Goal: Information Seeking & Learning: Learn about a topic

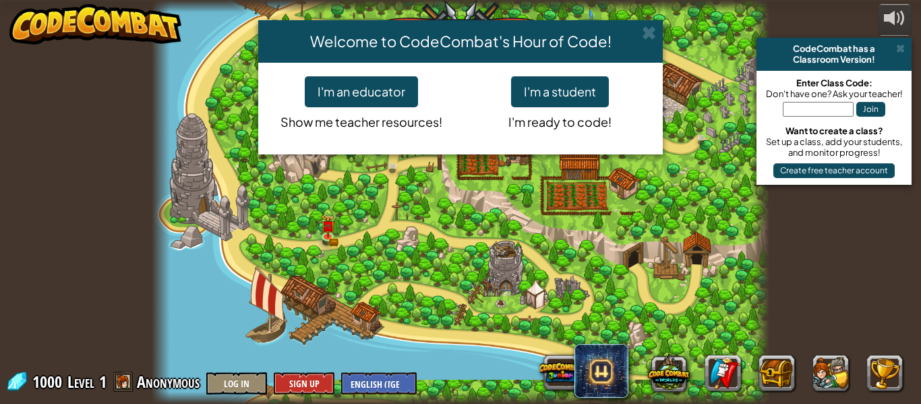
click at [899, 51] on div "Welcome to CodeCombat's Hour of Code! I'm an educator Show me teacher resources…" at bounding box center [460, 202] width 921 height 404
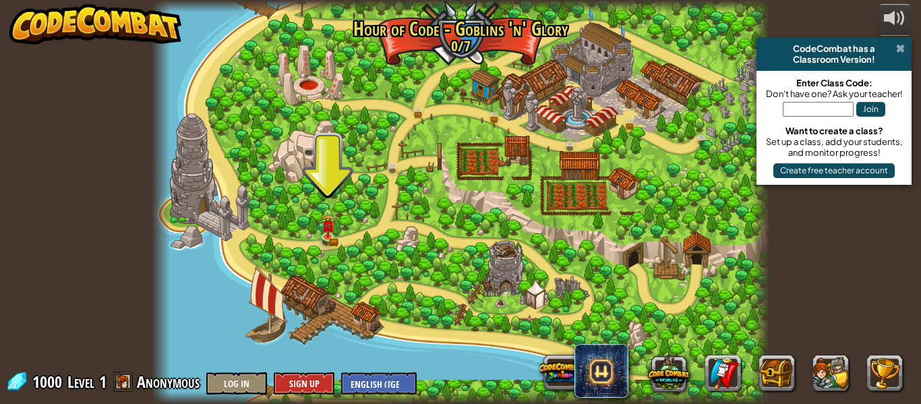
click at [901, 51] on span at bounding box center [900, 48] width 9 height 11
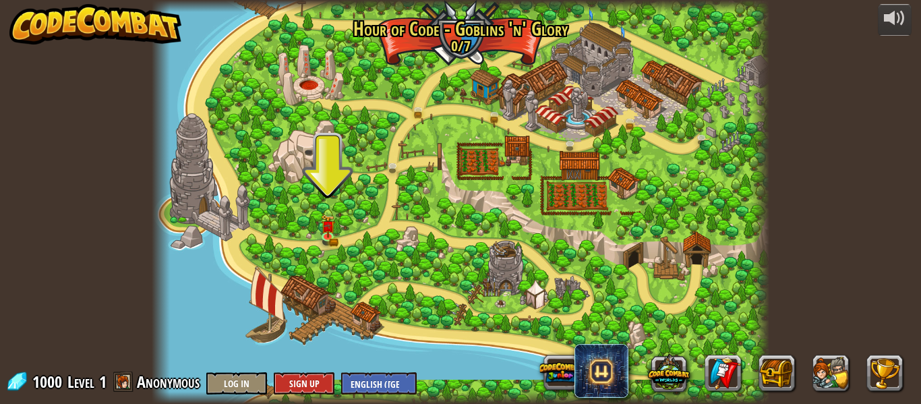
click at [340, 231] on div at bounding box center [461, 202] width 618 height 404
click at [334, 230] on img at bounding box center [327, 219] width 14 height 31
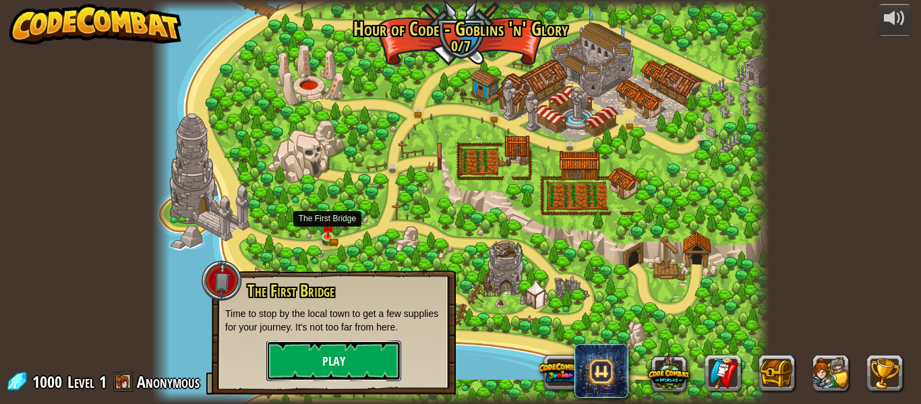
click at [334, 368] on button "Play" at bounding box center [333, 361] width 135 height 40
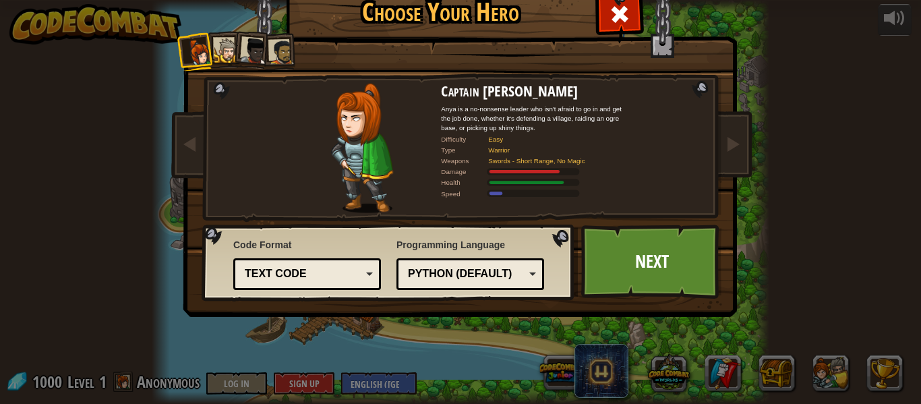
click at [217, 45] on div at bounding box center [226, 50] width 25 height 25
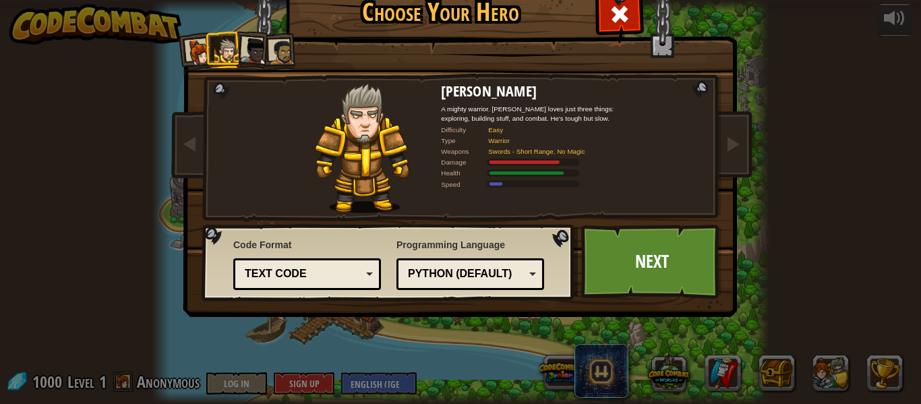
click at [223, 46] on div at bounding box center [226, 50] width 25 height 25
click at [260, 42] on div at bounding box center [254, 51] width 27 height 27
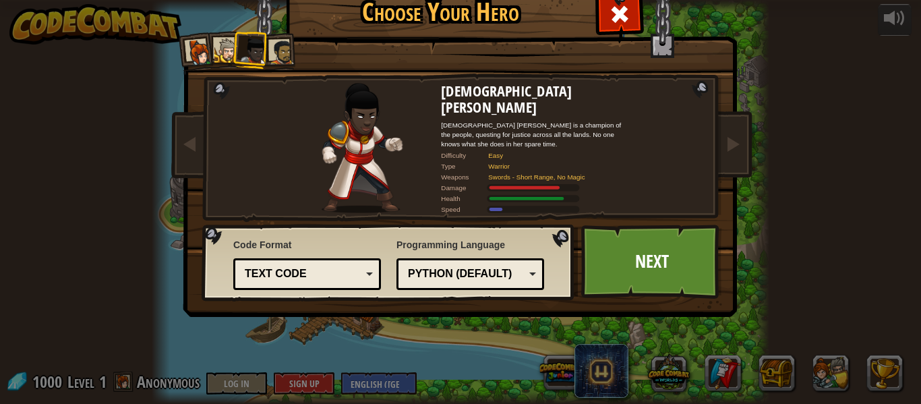
click at [282, 43] on div at bounding box center [281, 52] width 25 height 25
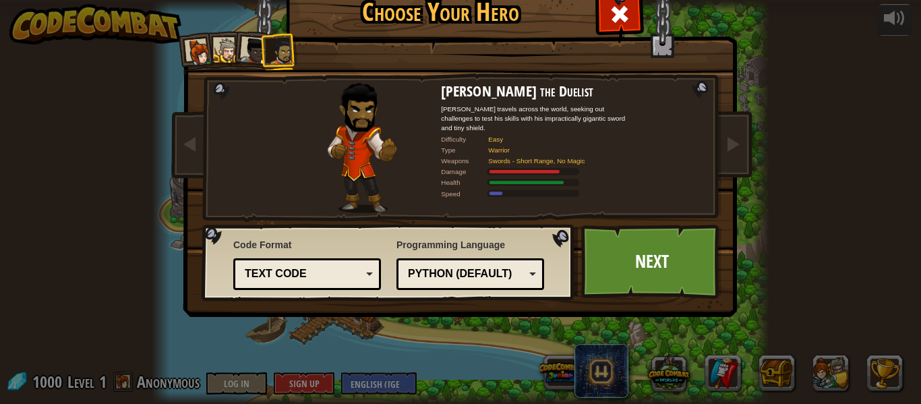
click at [204, 42] on div at bounding box center [199, 52] width 27 height 27
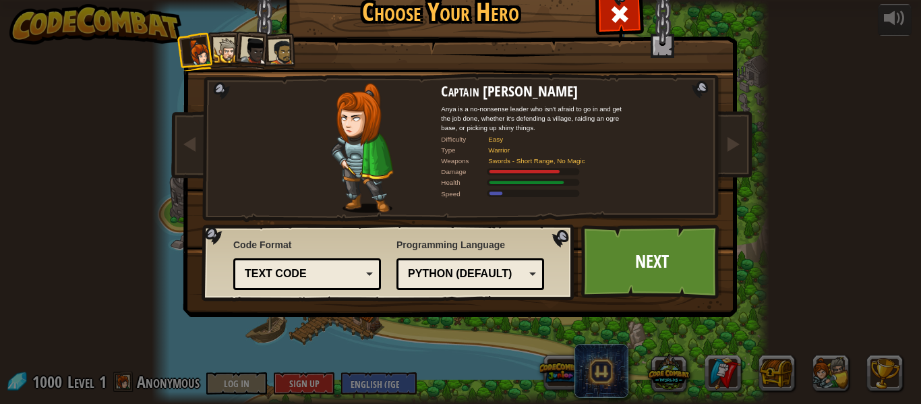
click at [229, 42] on div at bounding box center [226, 50] width 25 height 25
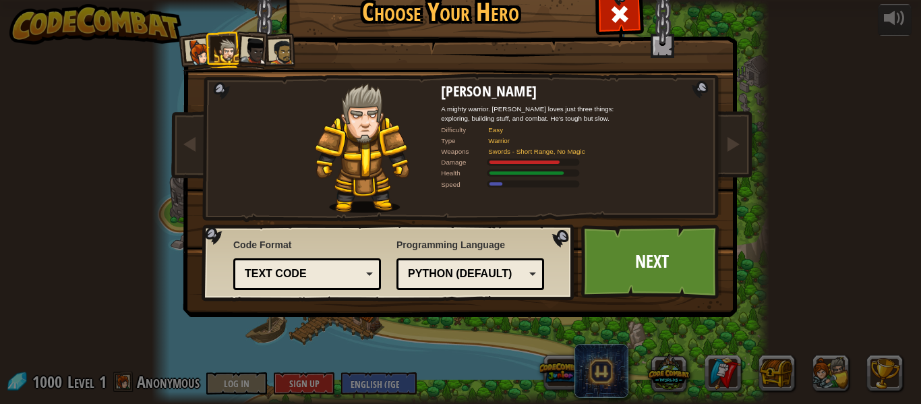
click at [258, 40] on div at bounding box center [254, 51] width 27 height 27
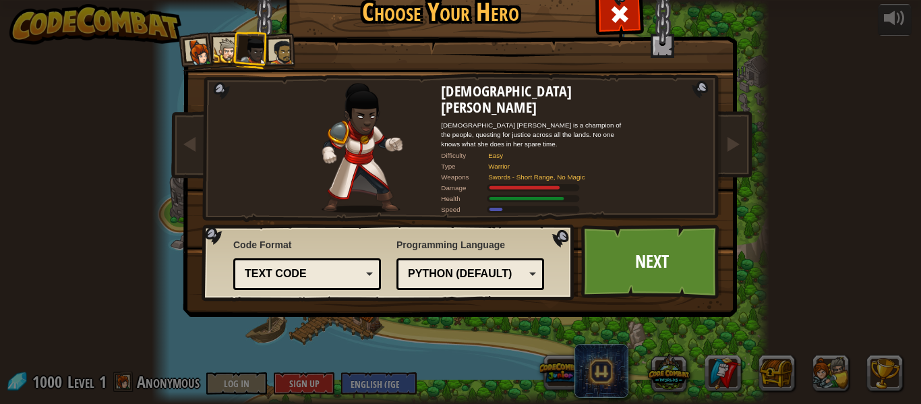
click at [289, 45] on div at bounding box center [281, 52] width 25 height 25
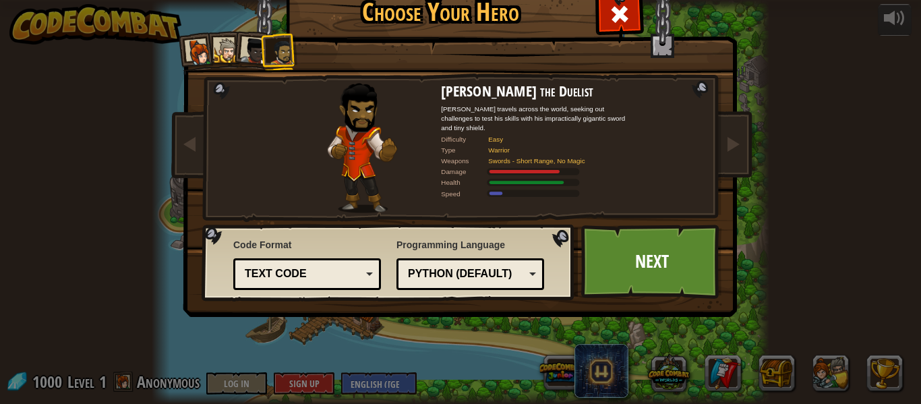
click at [252, 41] on div at bounding box center [254, 51] width 27 height 27
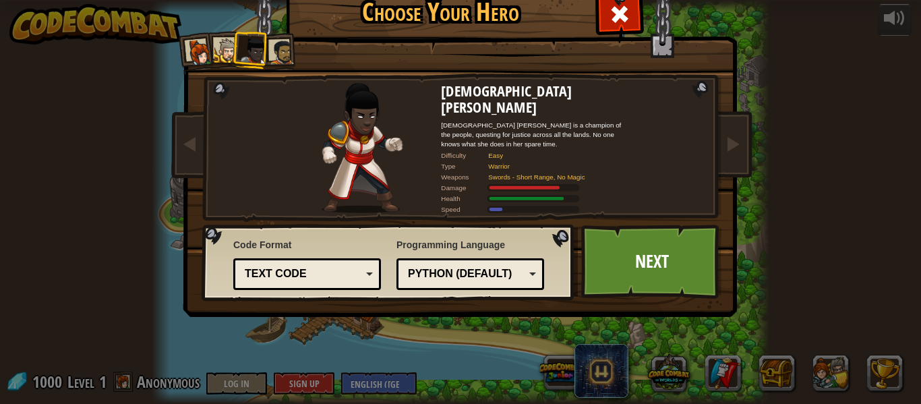
click at [220, 42] on div at bounding box center [226, 50] width 25 height 25
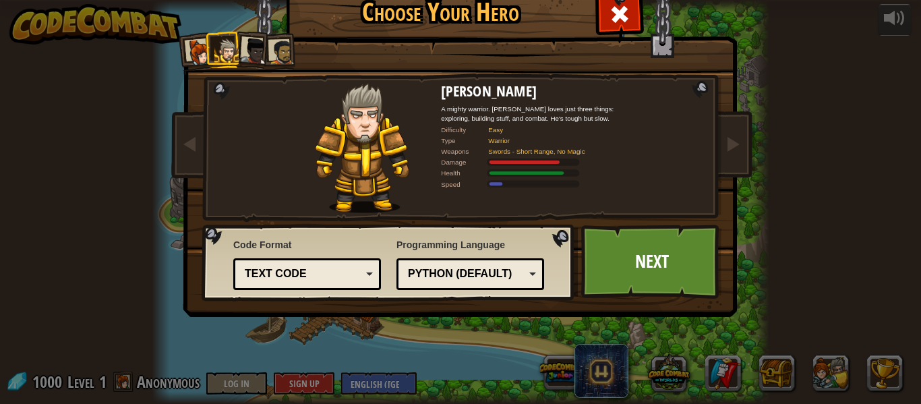
click at [203, 44] on div at bounding box center [199, 52] width 27 height 27
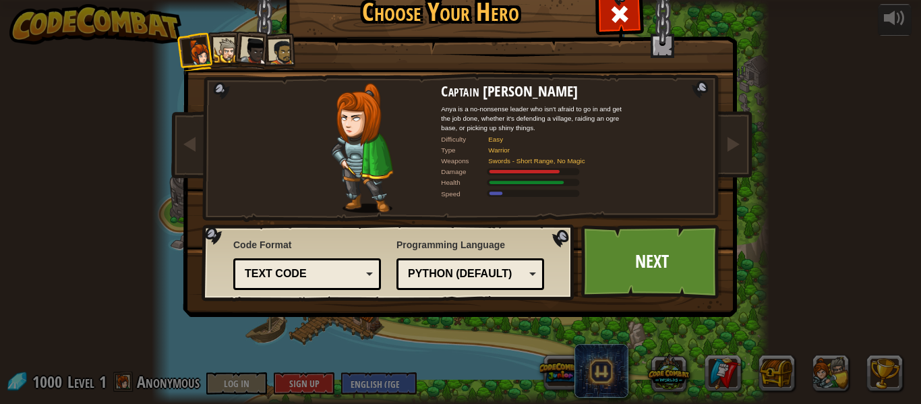
click at [231, 51] on div at bounding box center [226, 50] width 25 height 25
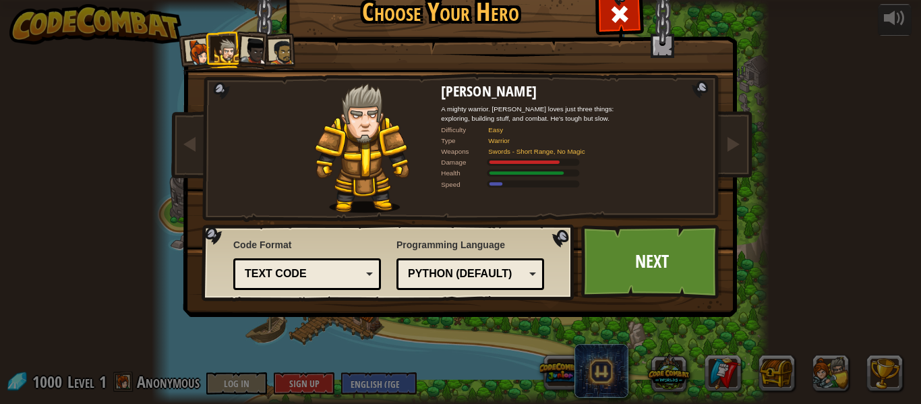
click at [259, 53] on div at bounding box center [254, 51] width 27 height 27
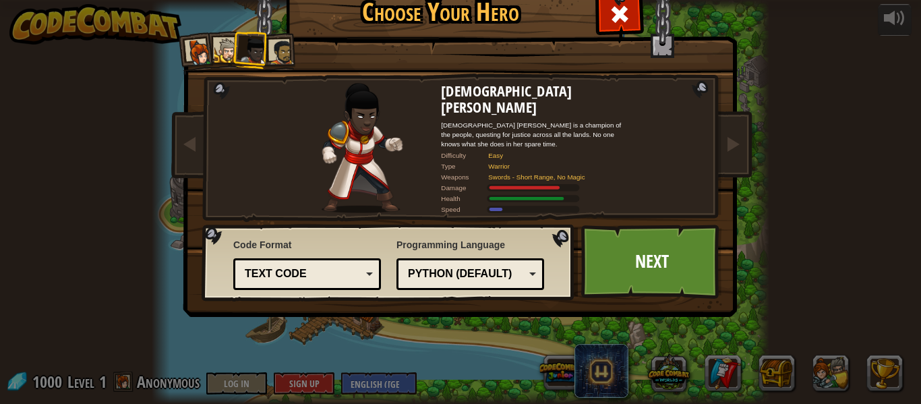
click at [285, 33] on li at bounding box center [278, 52] width 37 height 38
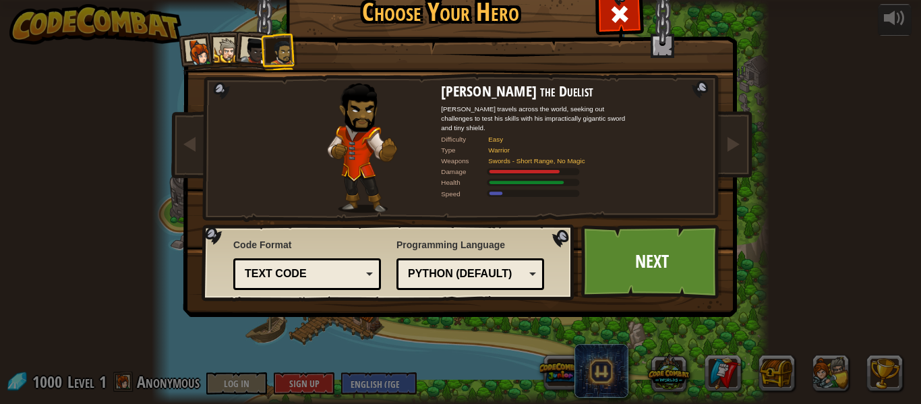
click at [232, 43] on div at bounding box center [226, 50] width 25 height 25
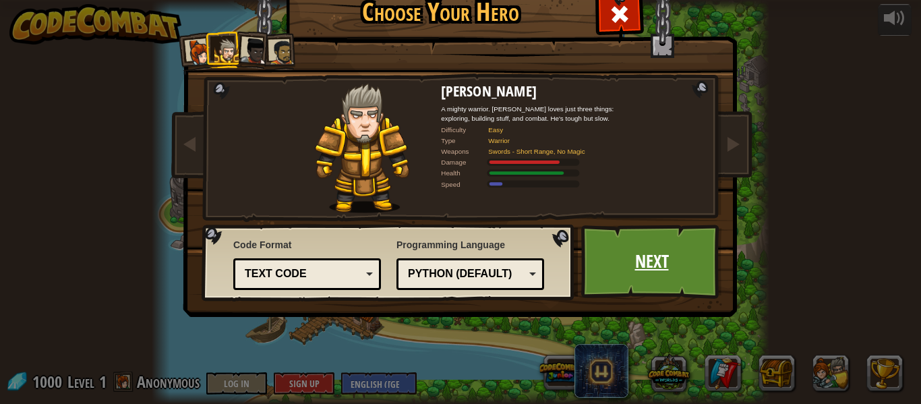
click at [662, 255] on link "Next" at bounding box center [651, 262] width 141 height 74
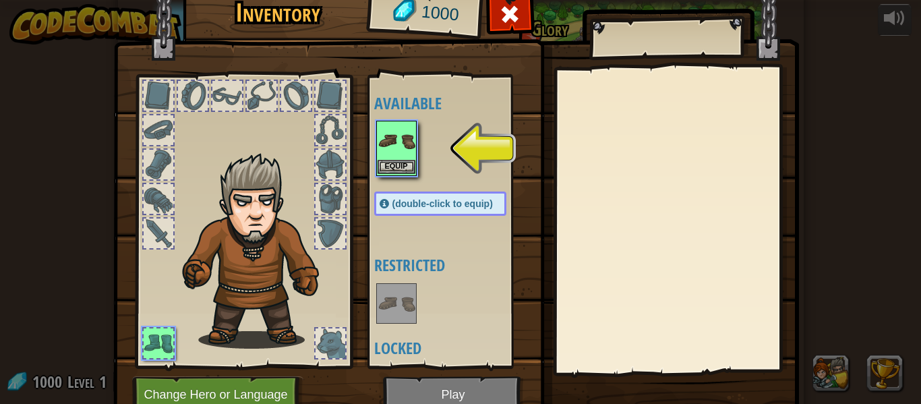
click at [404, 153] on img at bounding box center [397, 141] width 38 height 38
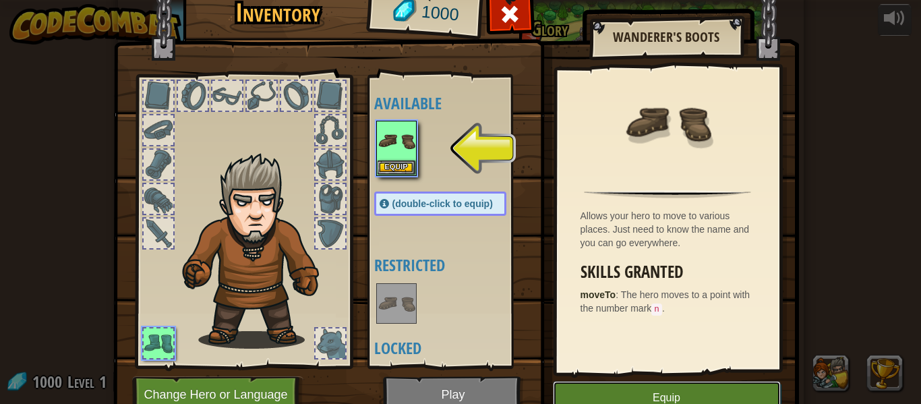
click at [620, 398] on button "Equip" at bounding box center [667, 398] width 228 height 34
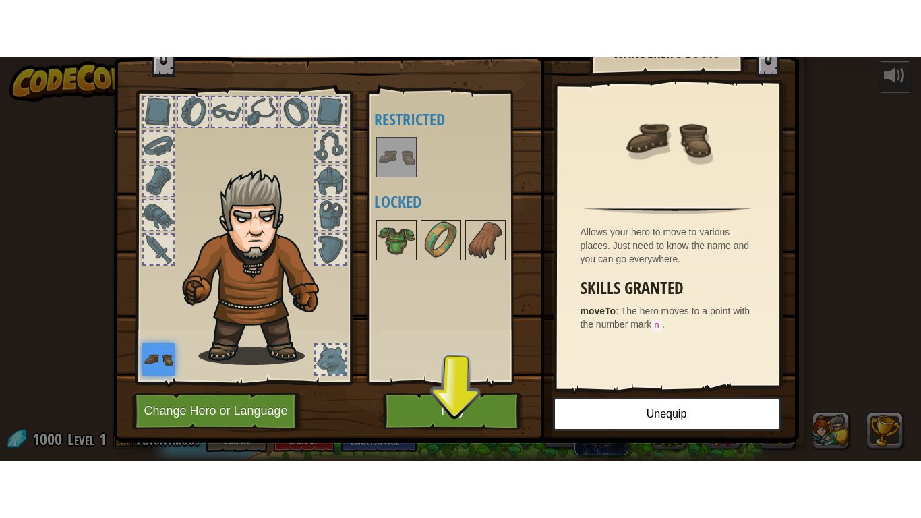
scroll to position [27, 0]
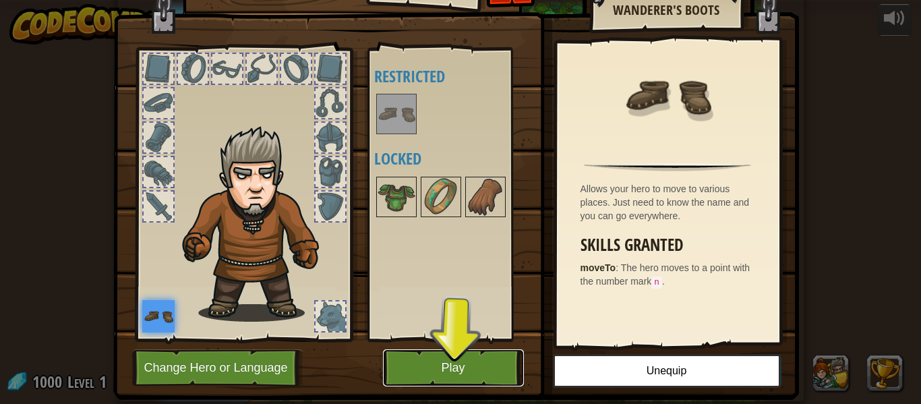
click at [415, 374] on button "Play" at bounding box center [453, 367] width 141 height 37
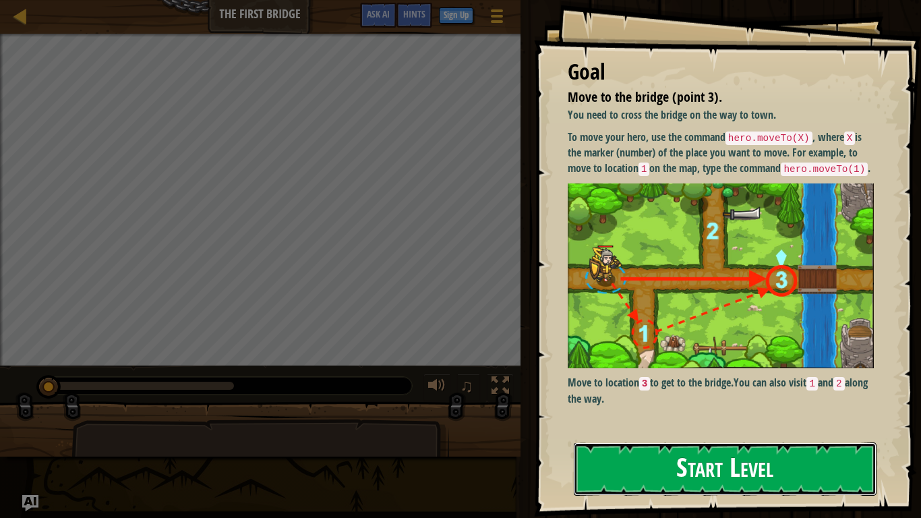
click at [819, 403] on button "Start Level" at bounding box center [725, 468] width 303 height 53
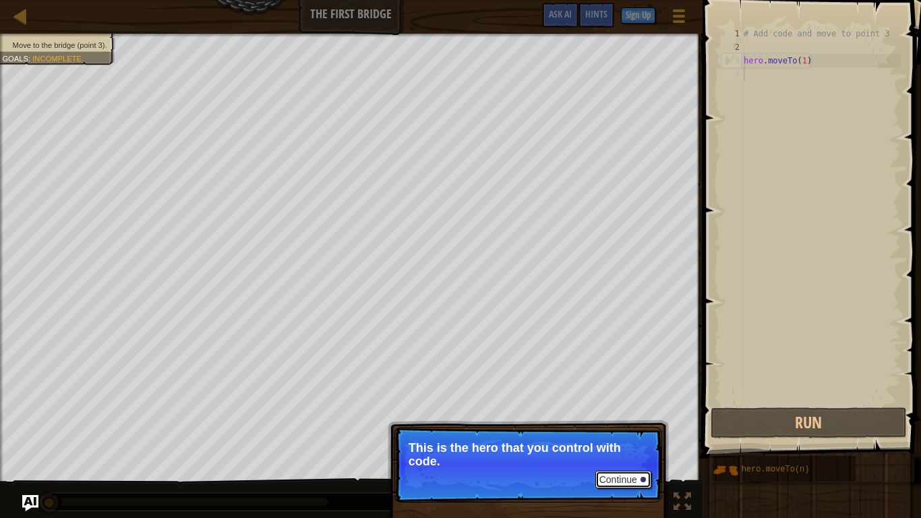
click at [611, 403] on button "Continue" at bounding box center [624, 480] width 56 height 18
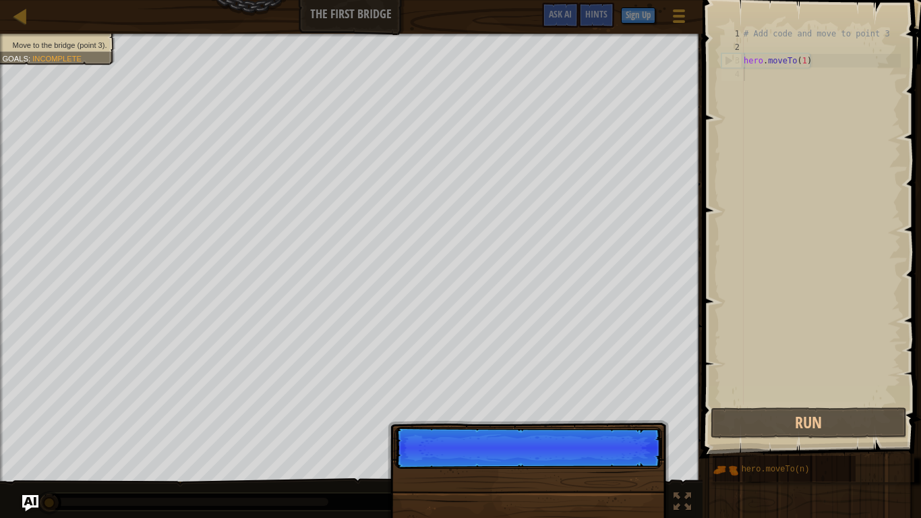
scroll to position [6, 0]
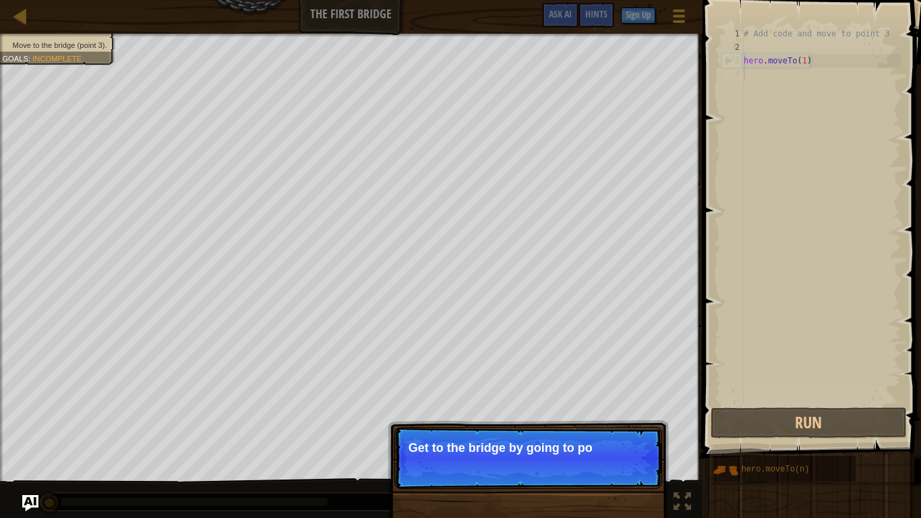
click at [611, 403] on p "Continue Get to the bridge by going to po" at bounding box center [529, 458] width 268 height 62
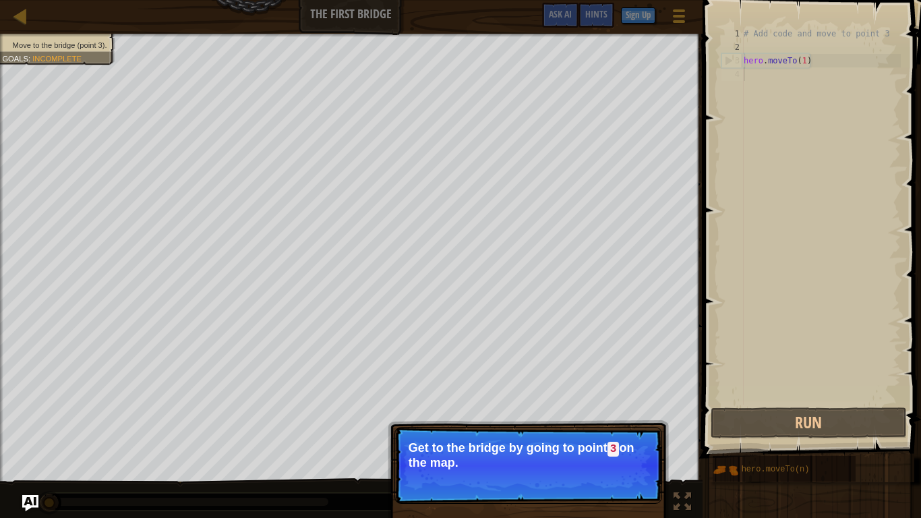
click at [611, 403] on button "Continue" at bounding box center [624, 481] width 56 height 18
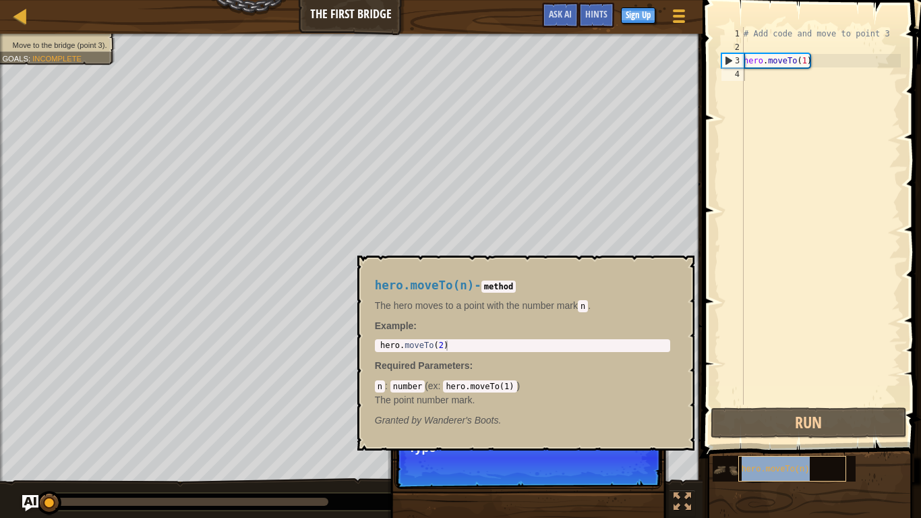
click at [794, 403] on span "hero.moveTo(n)" at bounding box center [776, 469] width 68 height 9
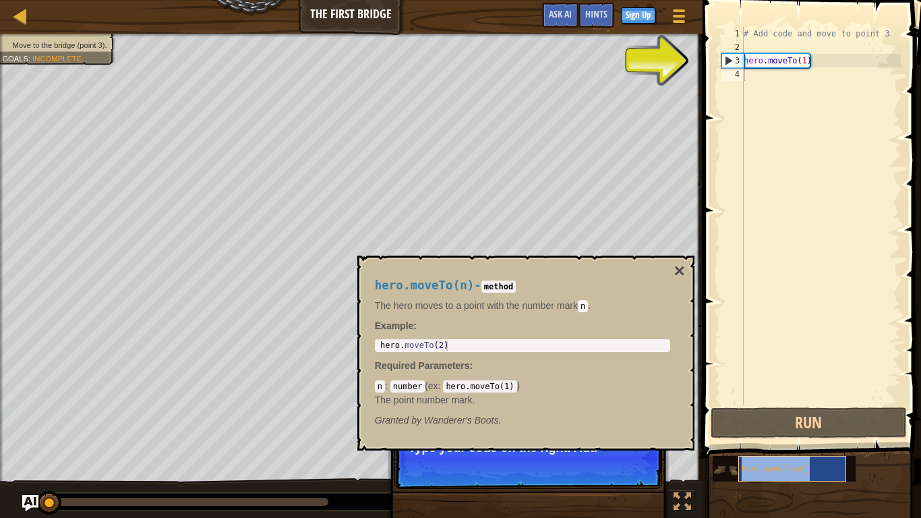
click at [822, 403] on div "hero.moveTo(n)" at bounding box center [793, 469] width 108 height 26
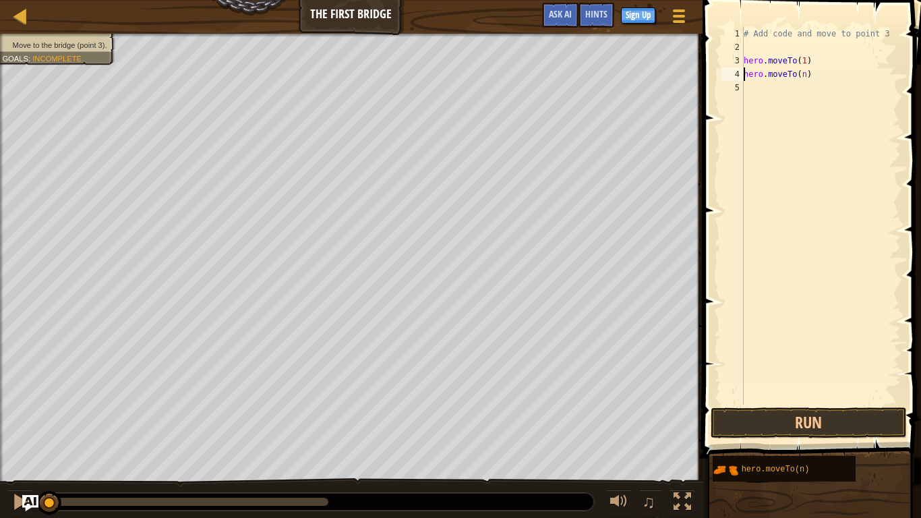
click at [807, 71] on div "# Add code and move to point 3 hero . moveTo ( 1 ) hero . moveTo ( n )" at bounding box center [821, 229] width 160 height 405
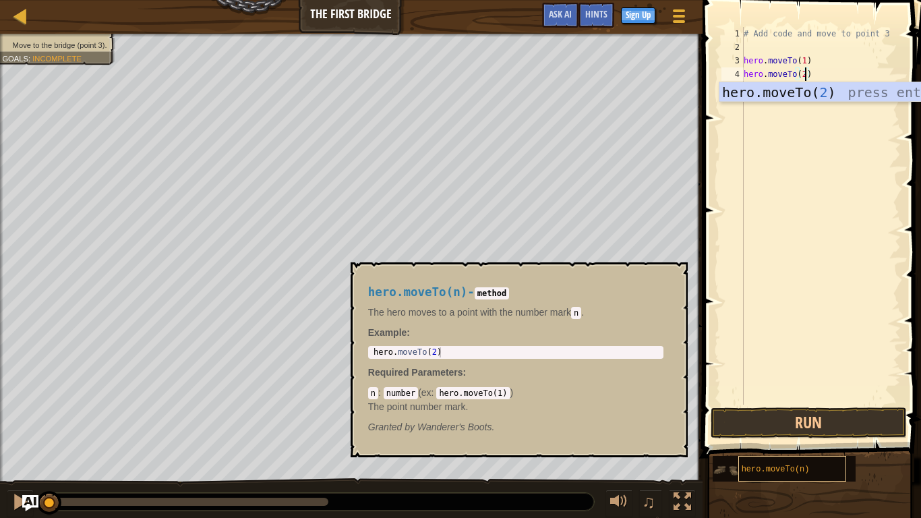
type textarea "hero.moveTo(2)"
click at [844, 403] on div "hero.moveTo(n)" at bounding box center [793, 469] width 108 height 26
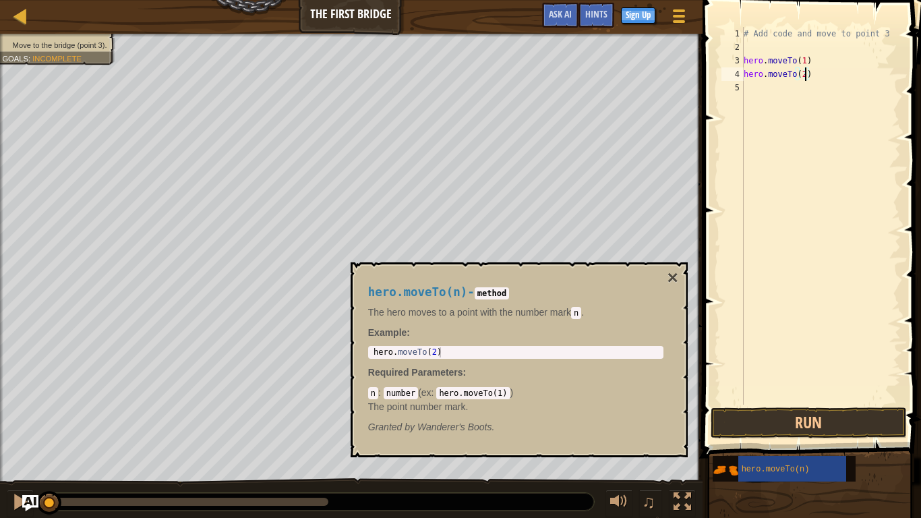
click at [810, 150] on div "# Add code and move to point 3 hero . moveTo ( 1 ) hero . moveTo ( 2 )" at bounding box center [821, 229] width 160 height 405
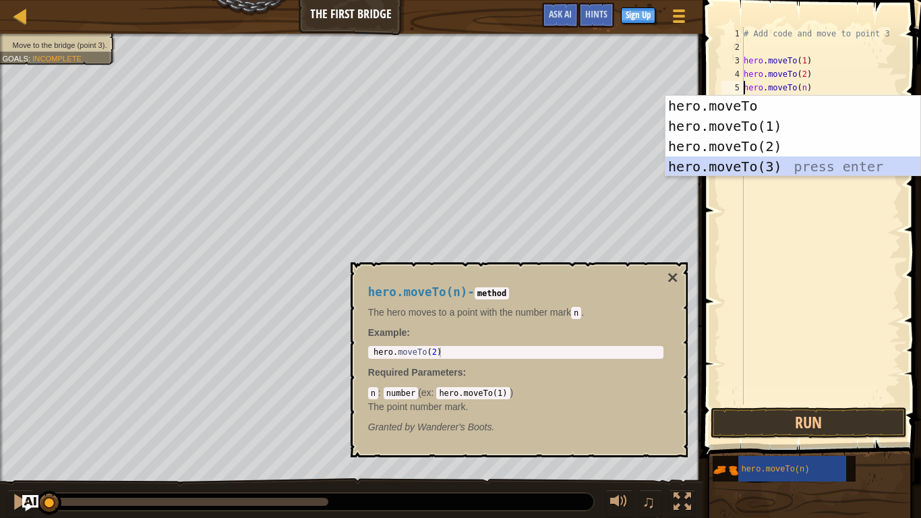
click at [788, 163] on div "hero.moveTo press enter hero.moveTo(1) press enter hero.moveTo(2) press enter h…" at bounding box center [793, 156] width 255 height 121
type textarea "hero.moveTo(3).moveTo(n)"
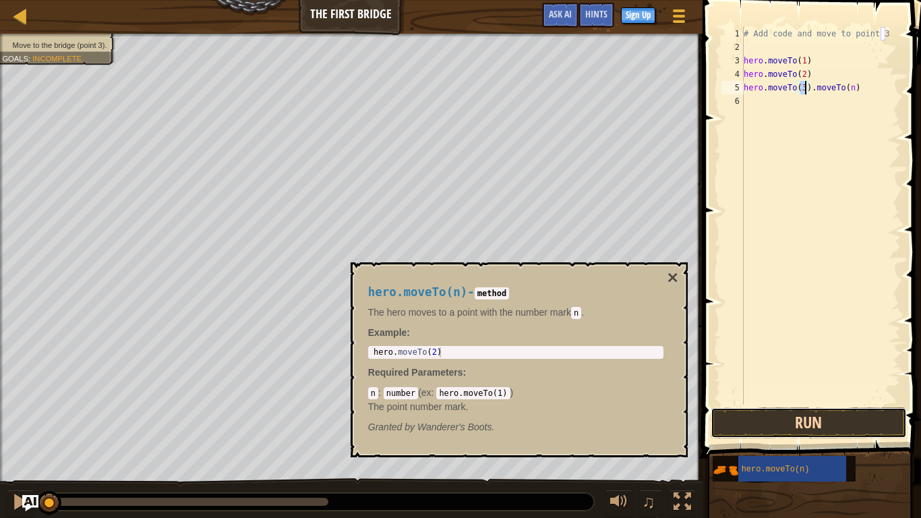
click at [766, 403] on button "Run" at bounding box center [809, 422] width 196 height 31
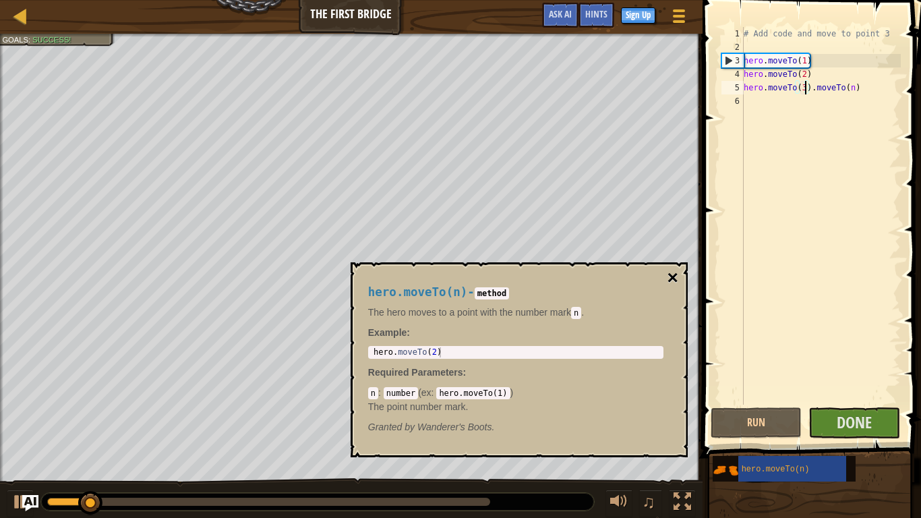
click at [668, 277] on button "×" at bounding box center [672, 277] width 11 height 19
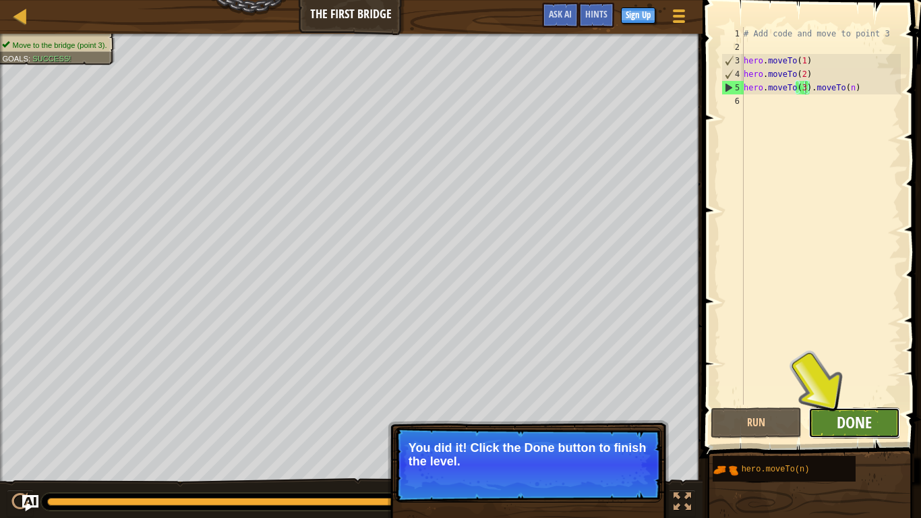
click at [860, 403] on span "Done" at bounding box center [854, 422] width 35 height 22
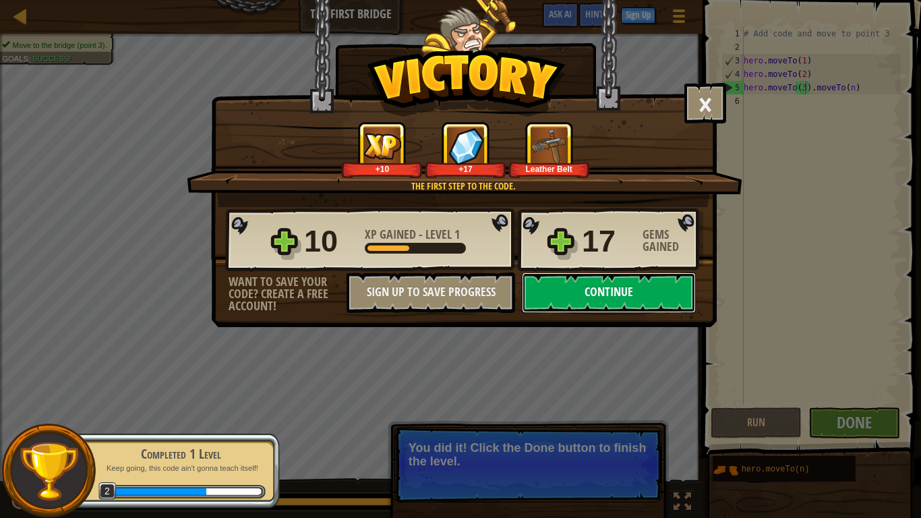
click at [608, 285] on button "Continue" at bounding box center [609, 292] width 174 height 40
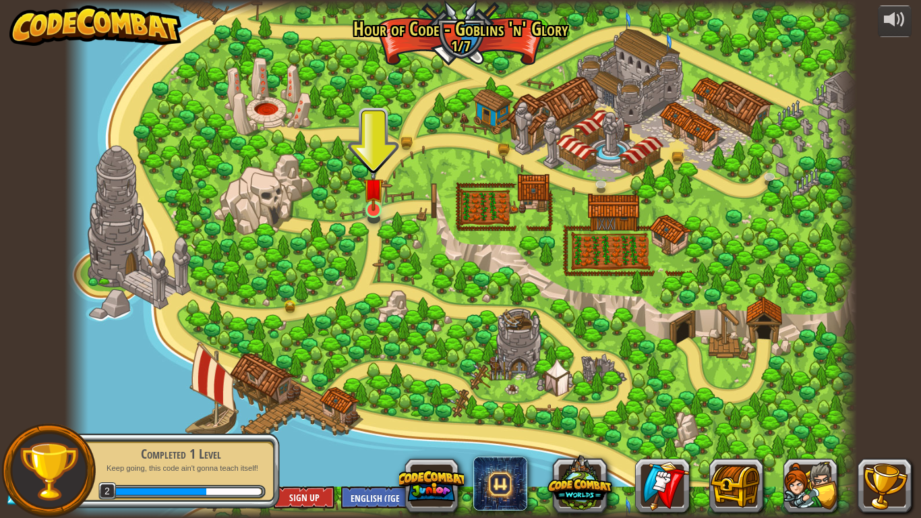
click at [380, 210] on img at bounding box center [374, 188] width 20 height 46
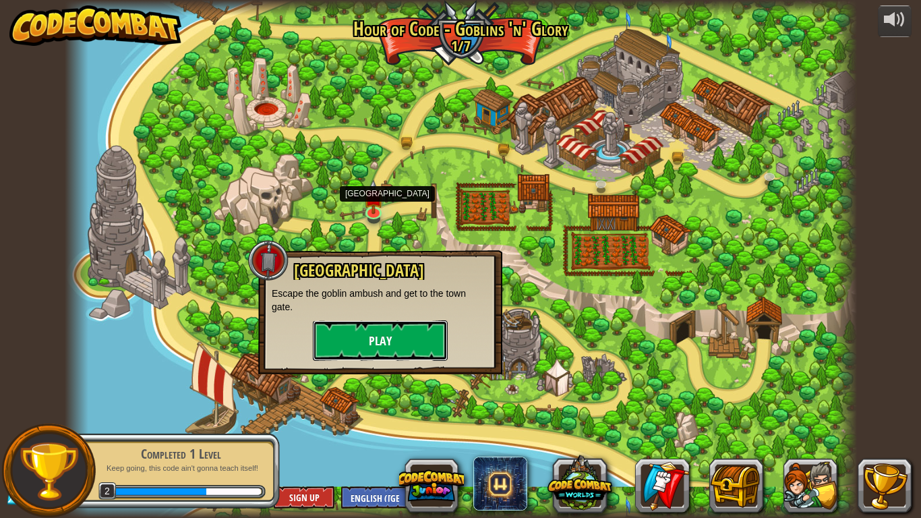
click at [397, 344] on button "Play" at bounding box center [380, 340] width 135 height 40
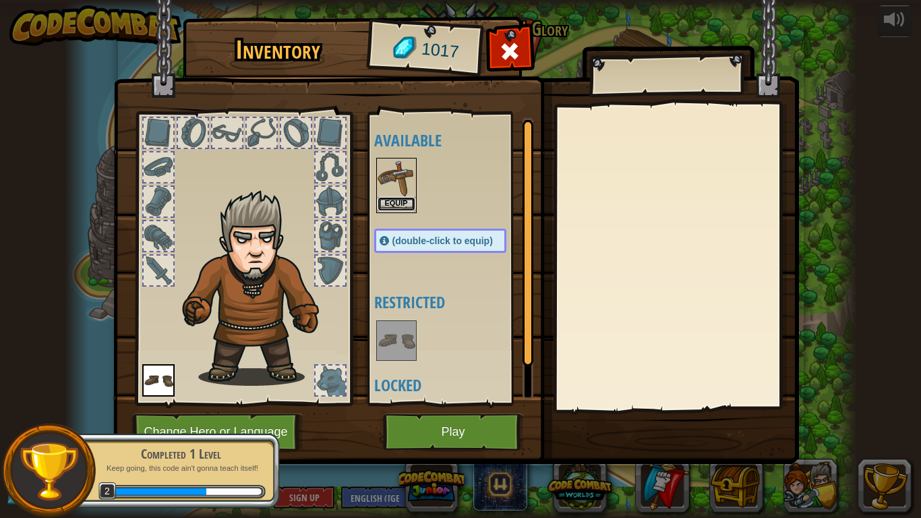
click at [397, 200] on button "Equip" at bounding box center [397, 204] width 38 height 14
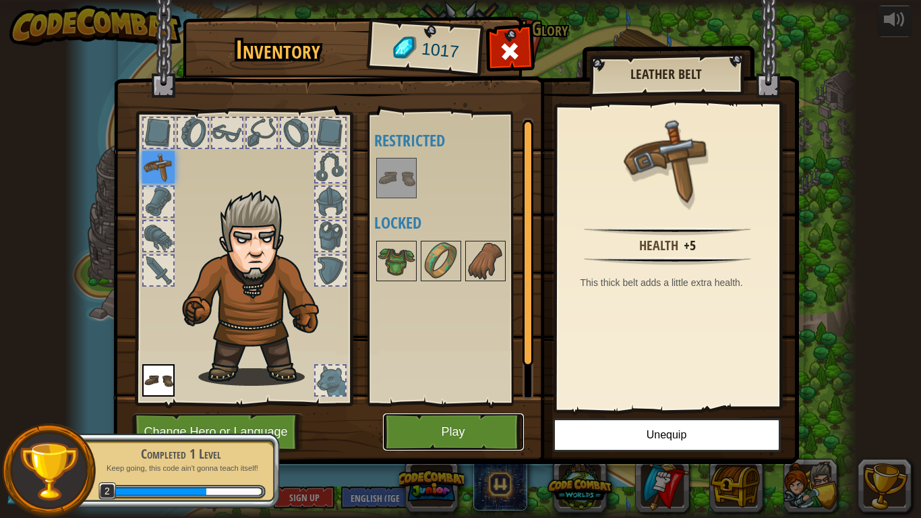
click at [471, 403] on button "Play" at bounding box center [453, 431] width 141 height 37
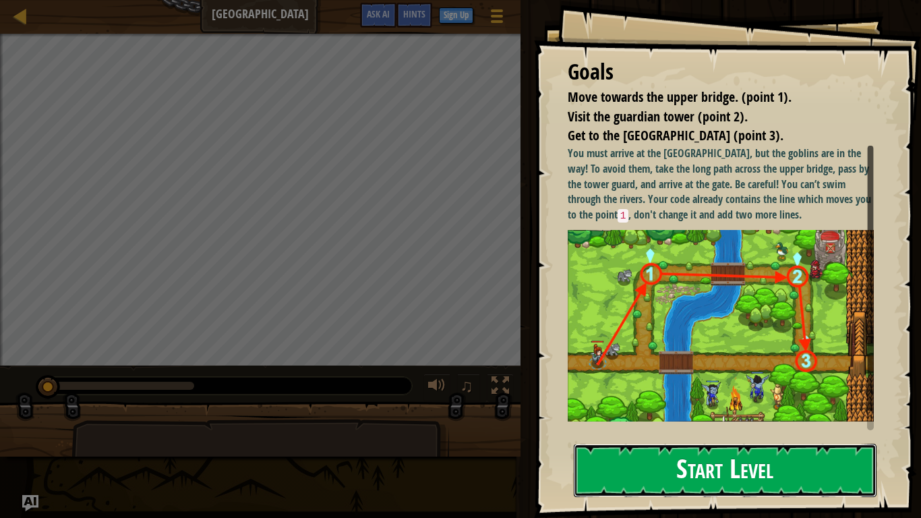
click at [834, 403] on button "Start Level" at bounding box center [725, 470] width 303 height 53
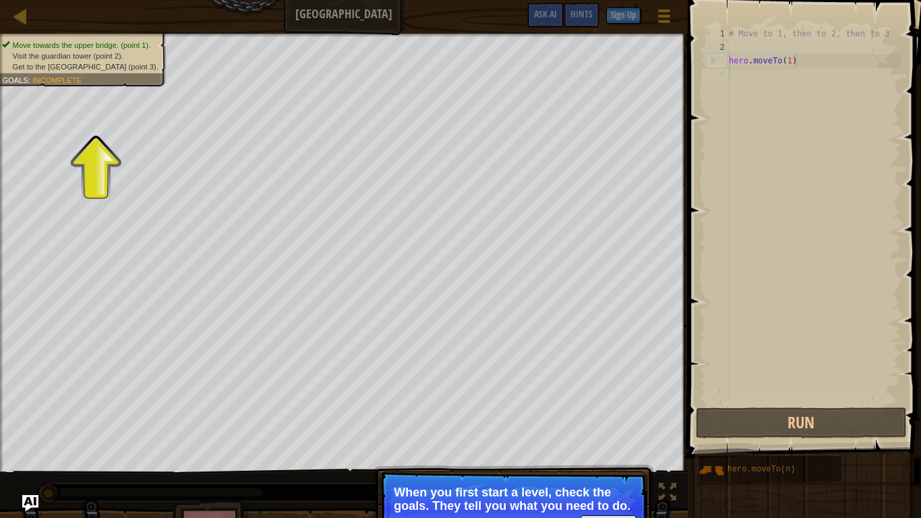
click at [580, 403] on p "Continue When you first start a level, check the goals. They tell you what you …" at bounding box center [514, 509] width 268 height 76
click at [542, 403] on p "When you first start a level, check the goals. They tell you what you need to d…" at bounding box center [513, 499] width 239 height 27
click at [44, 65] on span "Get to the [GEOGRAPHIC_DATA] (point 3)." at bounding box center [86, 66] width 146 height 9
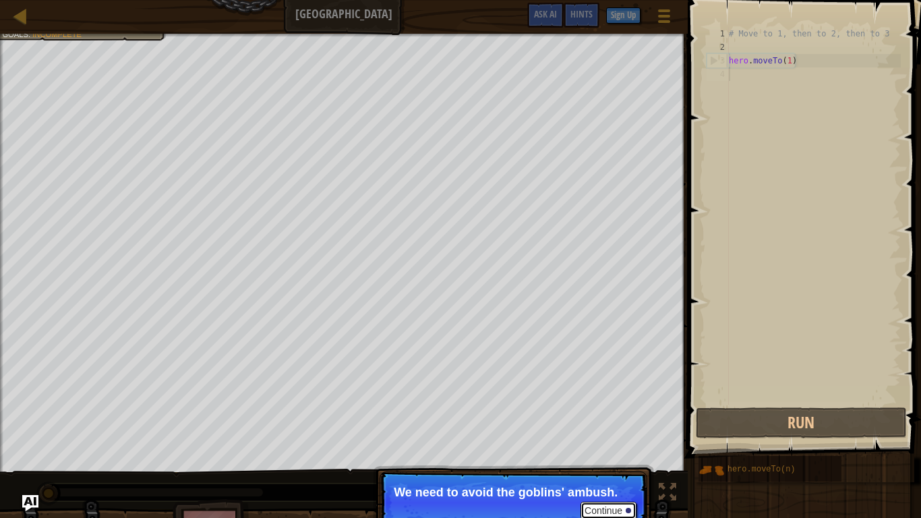
click at [600, 403] on button "Continue" at bounding box center [609, 511] width 56 height 18
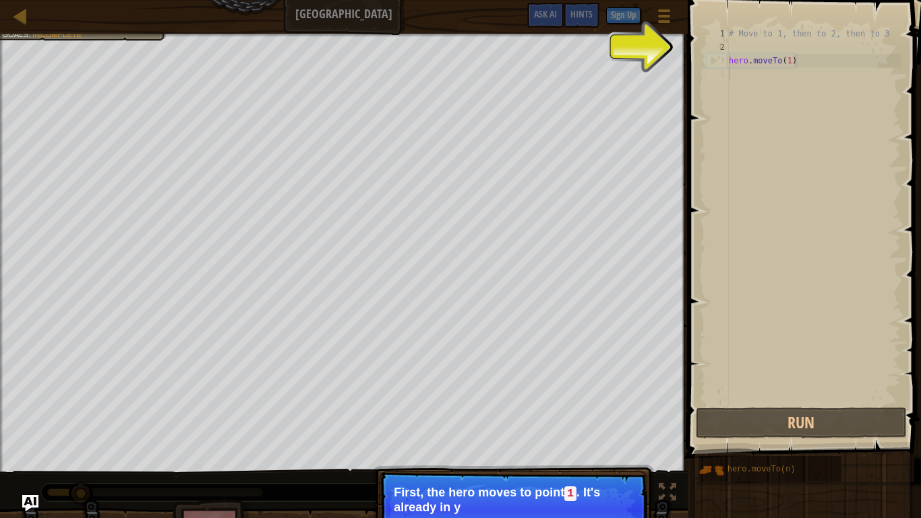
click at [600, 403] on p "First, the hero moves to point 1 . It's already in y" at bounding box center [513, 500] width 239 height 28
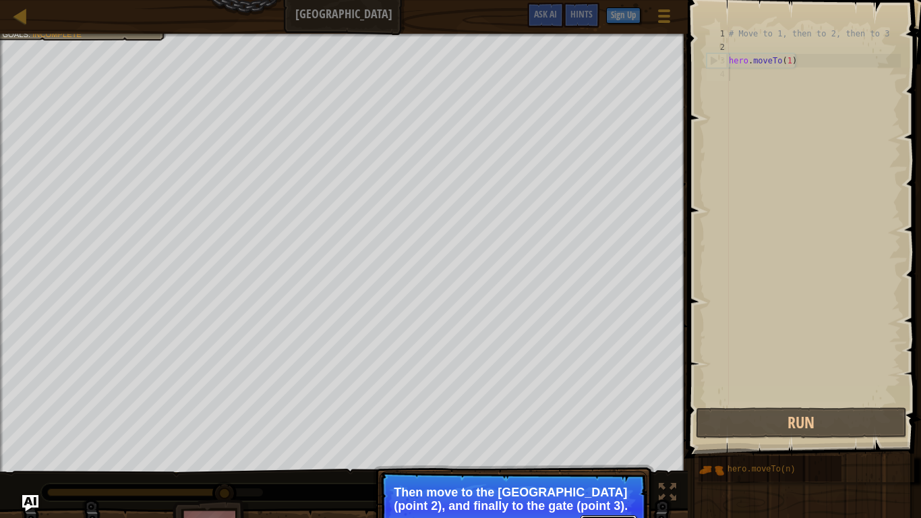
click at [596, 403] on button "Continue" at bounding box center [609, 524] width 56 height 18
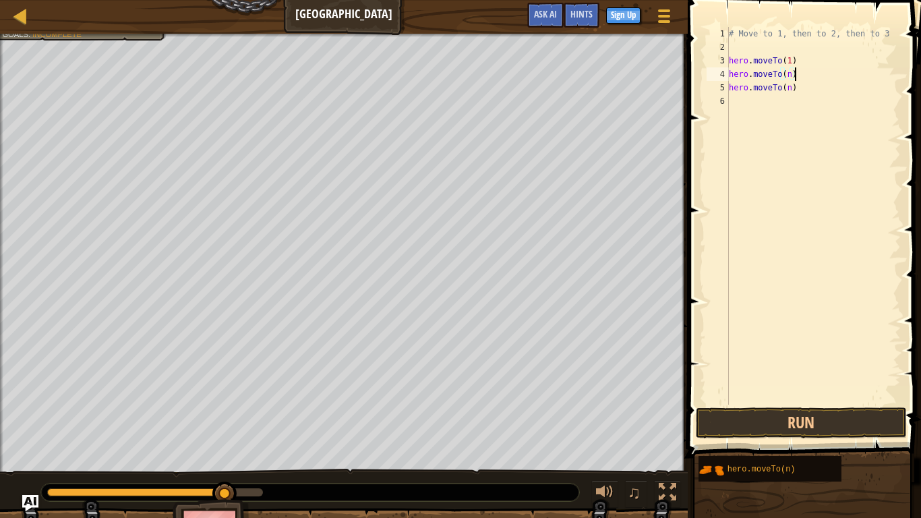
click at [794, 75] on div "# Move to 1, then to 2, then to 3 hero . moveTo ( 1 ) hero . moveTo ( n ) hero …" at bounding box center [813, 229] width 175 height 405
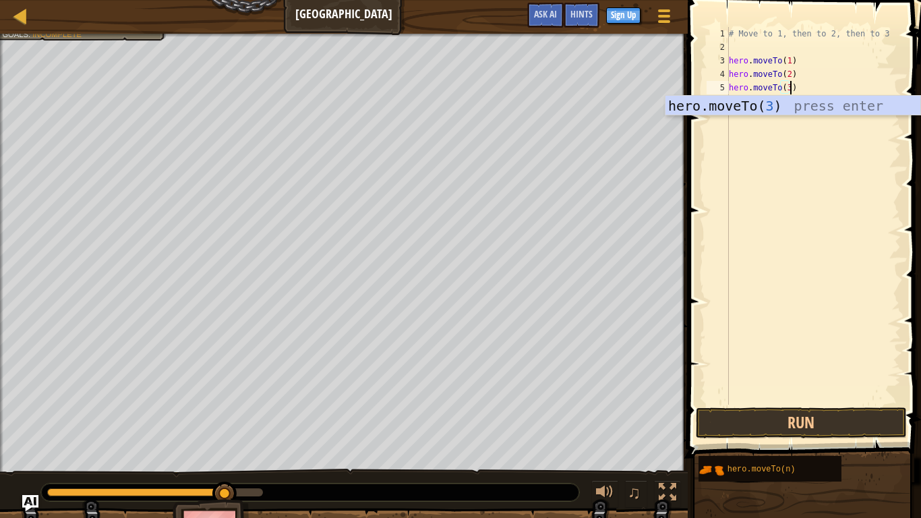
scroll to position [6, 9]
type textarea "hero.moveTo(3)"
click at [836, 403] on button "Run" at bounding box center [801, 422] width 210 height 31
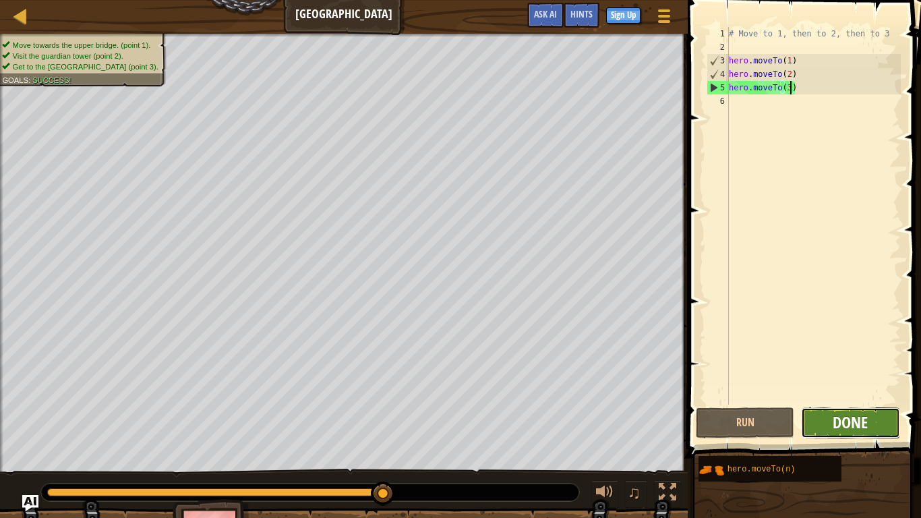
click at [853, 403] on span "Done" at bounding box center [850, 422] width 35 height 22
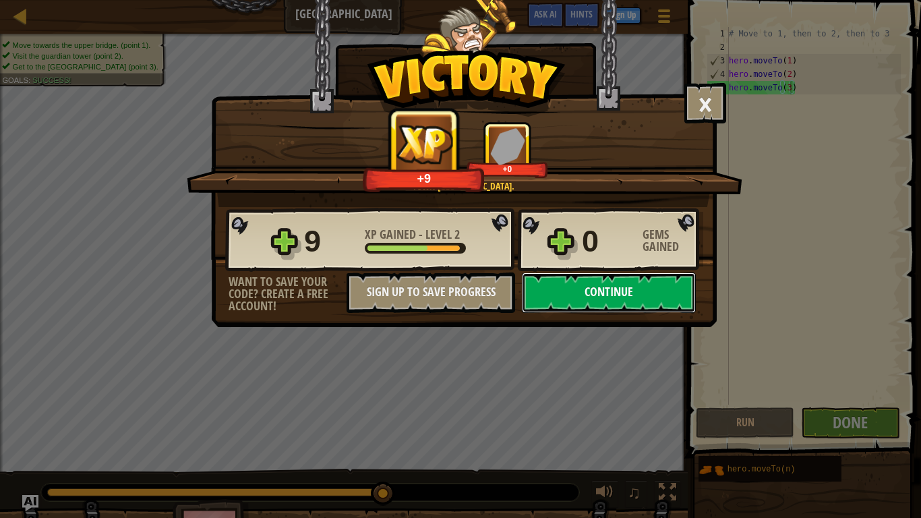
click at [650, 285] on button "Continue" at bounding box center [609, 292] width 174 height 40
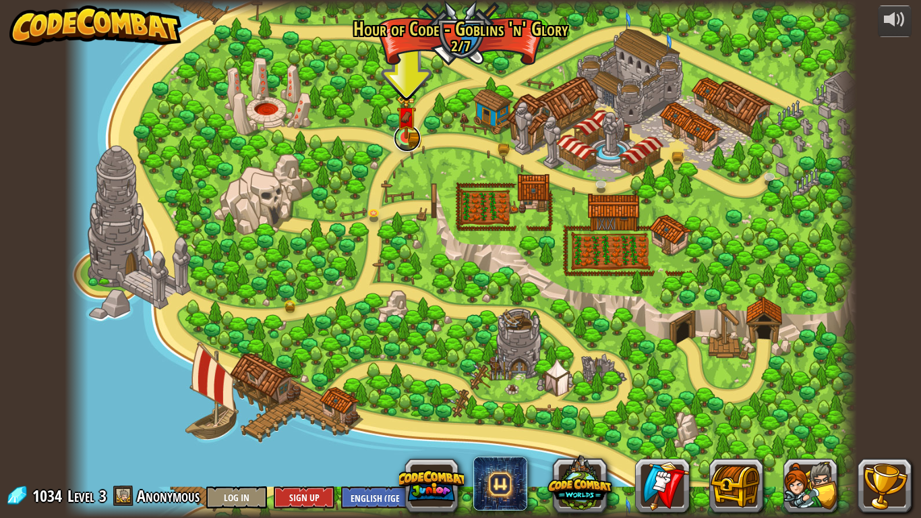
click at [405, 145] on link at bounding box center [407, 138] width 27 height 27
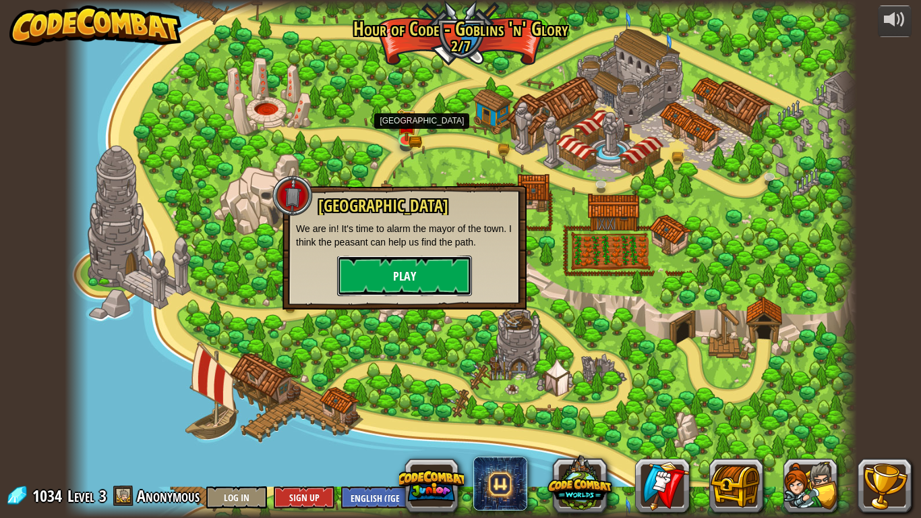
click at [422, 289] on button "Play" at bounding box center [404, 276] width 135 height 40
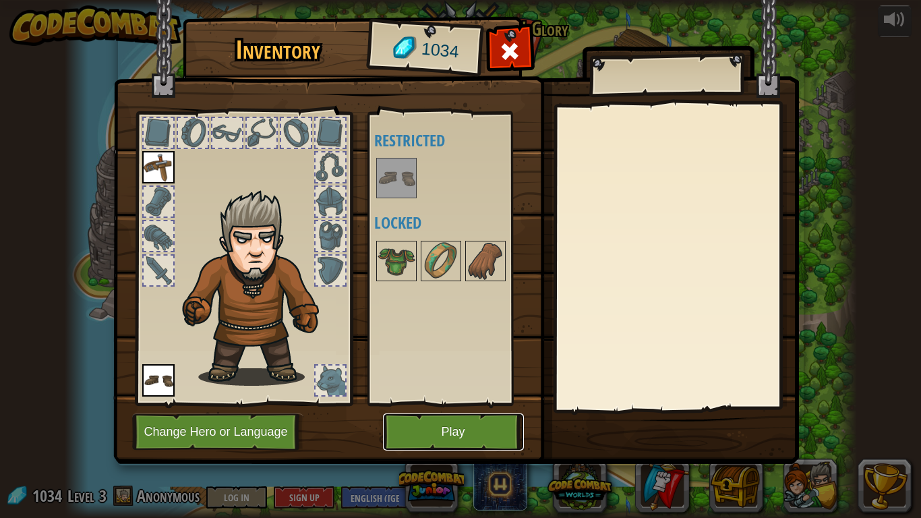
click at [428, 403] on button "Play" at bounding box center [453, 431] width 141 height 37
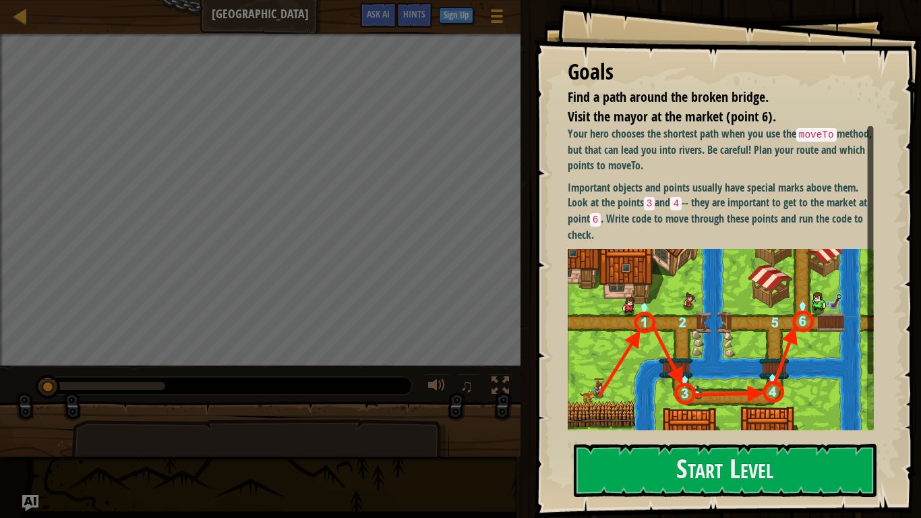
click at [656, 212] on p "Important objects and points usually have special marks above them. Look at the…" at bounding box center [721, 211] width 306 height 63
click at [683, 403] on button "Start Level" at bounding box center [725, 470] width 303 height 53
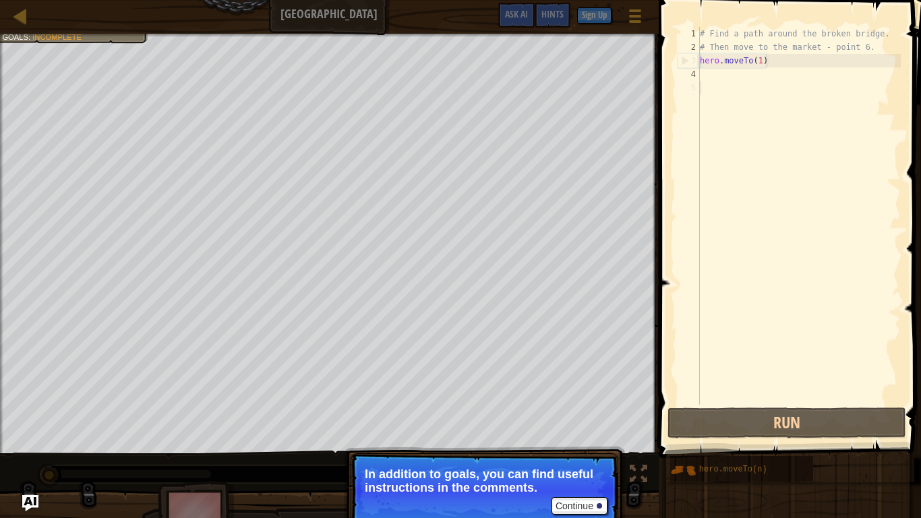
click at [595, 403] on p "In addition to goals, you can find useful instructions in the comments." at bounding box center [484, 480] width 239 height 27
click at [593, 403] on button "Continue" at bounding box center [580, 506] width 56 height 18
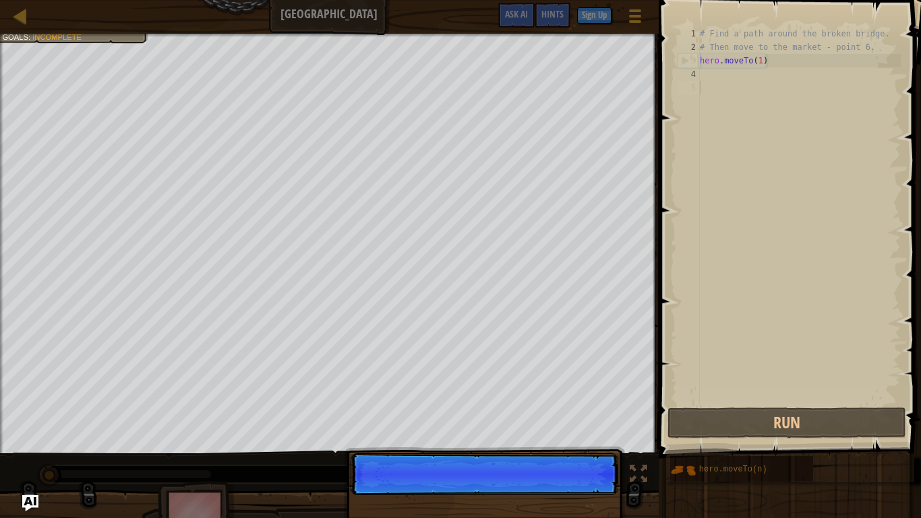
scroll to position [6, 0]
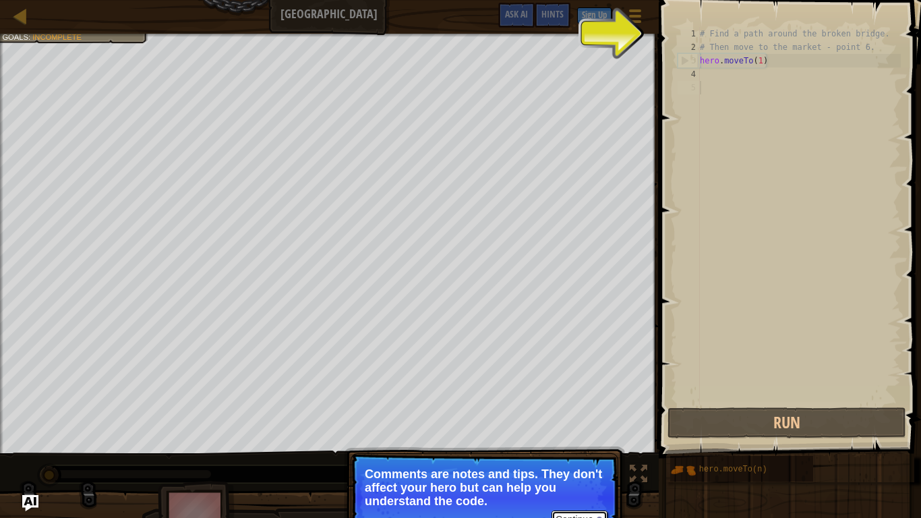
click at [591, 403] on button "Continue" at bounding box center [580, 520] width 56 height 18
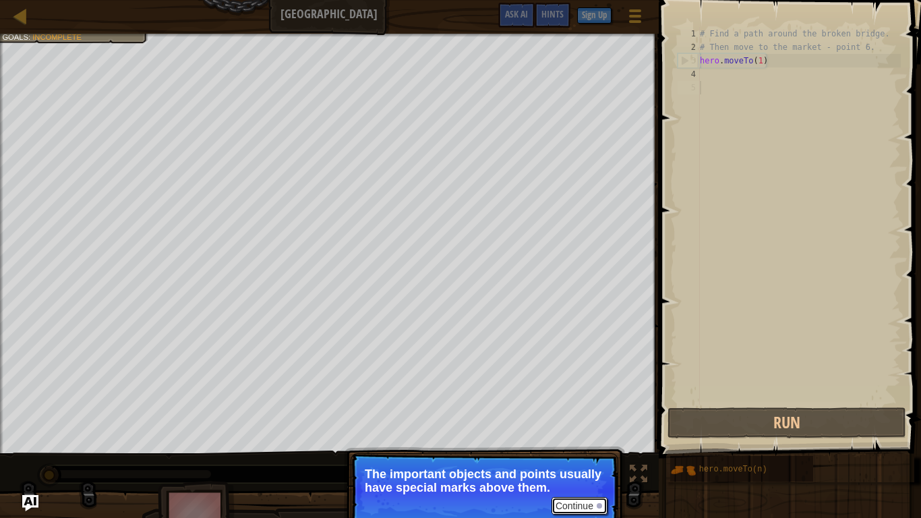
click at [589, 403] on button "Continue" at bounding box center [580, 506] width 56 height 18
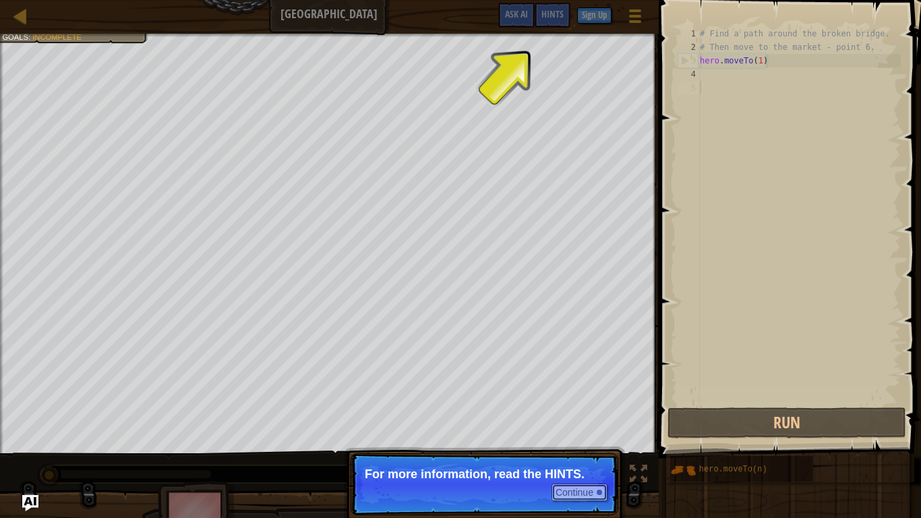
click at [589, 403] on button "Continue" at bounding box center [580, 493] width 56 height 18
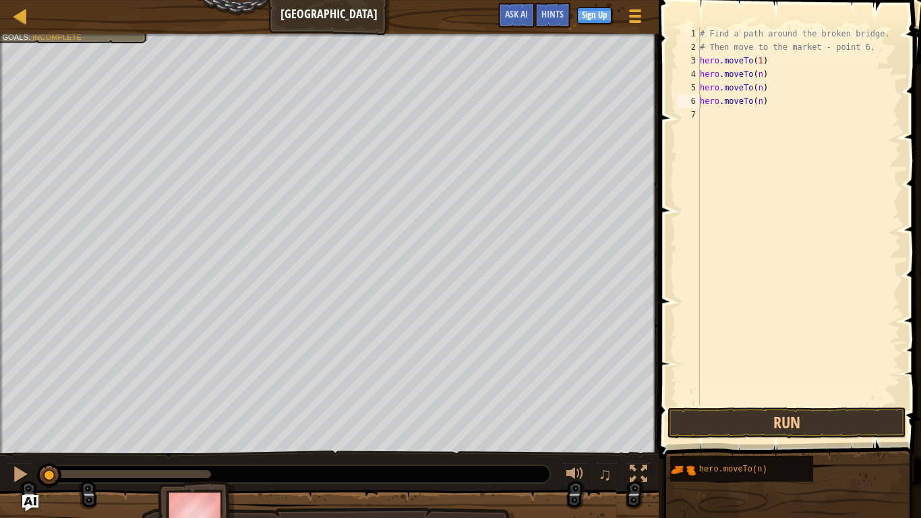
drag, startPoint x: 806, startPoint y: 467, endPoint x: 802, endPoint y: 442, distance: 25.3
click at [802, 403] on div "hero.moveTo(n)" at bounding box center [791, 468] width 242 height 27
click at [764, 111] on div "# Find a path around the broken bridge. # Then move to the market - point 6. he…" at bounding box center [799, 229] width 204 height 405
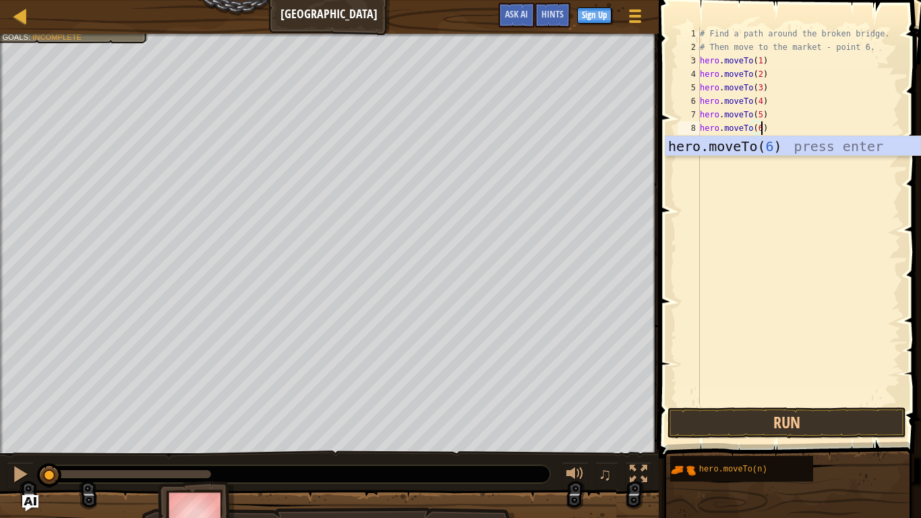
scroll to position [6, 9]
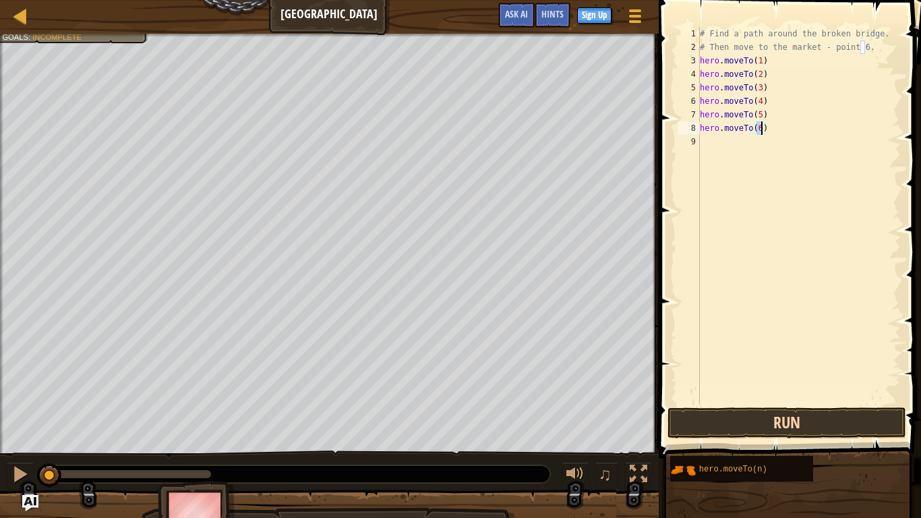
type textarea "hero.moveTo(6)"
click at [853, 403] on button "Run" at bounding box center [787, 422] width 239 height 31
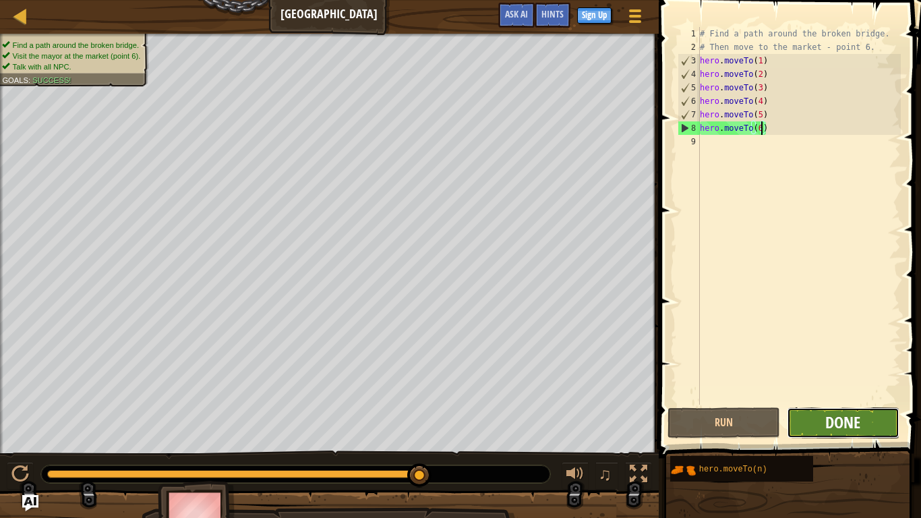
click at [854, 403] on span "Done" at bounding box center [843, 422] width 35 height 22
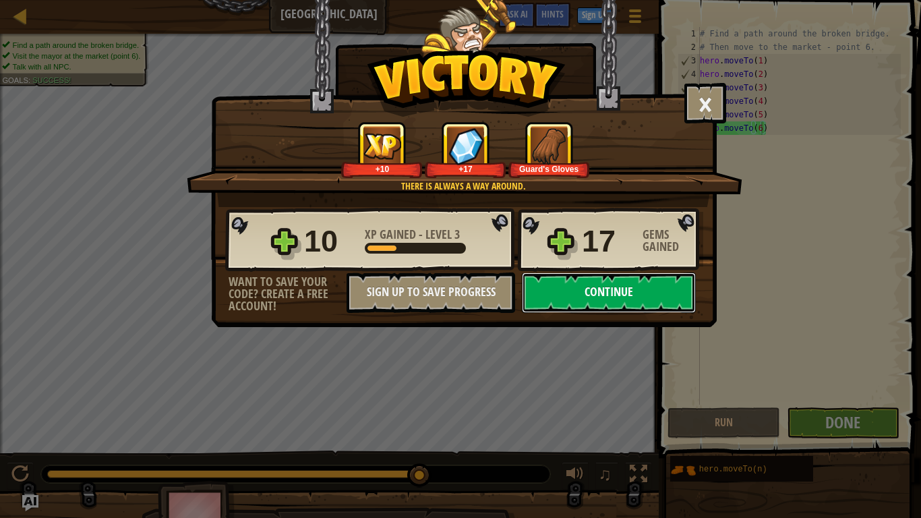
click at [588, 275] on button "Continue" at bounding box center [609, 292] width 174 height 40
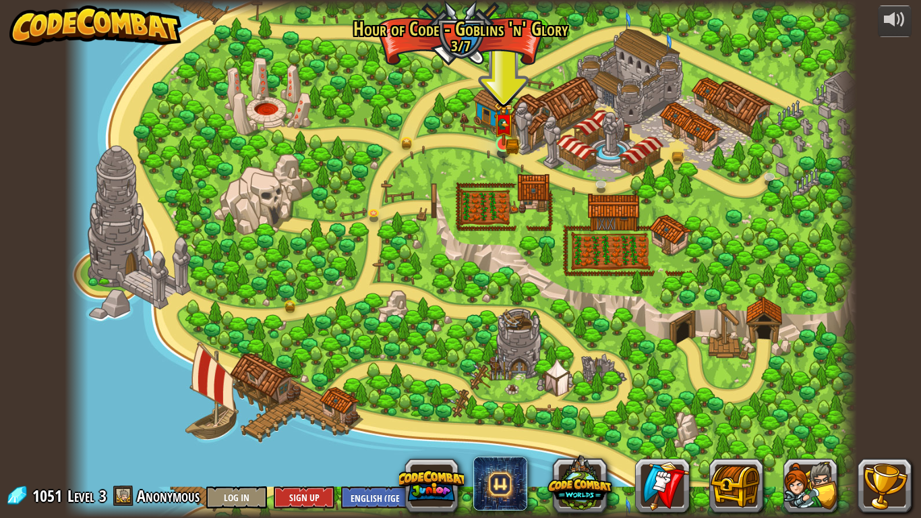
click at [510, 140] on img at bounding box center [504, 123] width 20 height 44
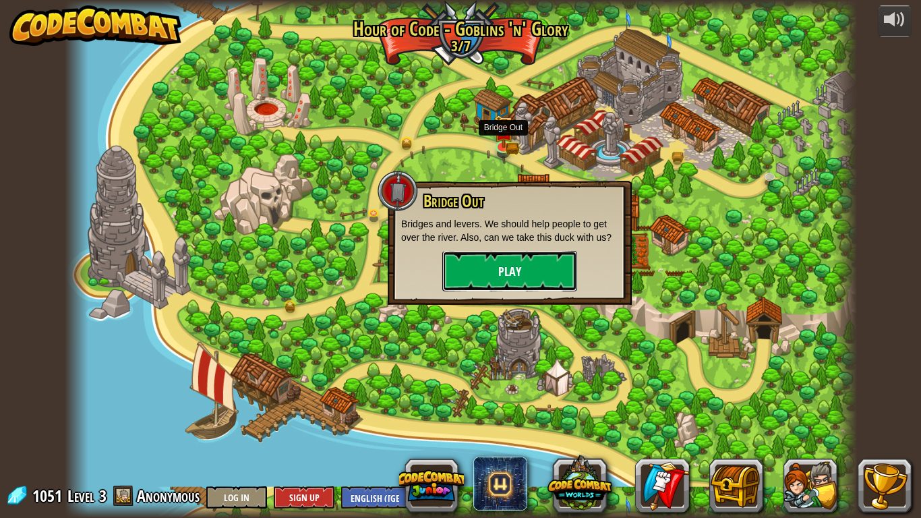
click at [508, 264] on button "Play" at bounding box center [509, 271] width 135 height 40
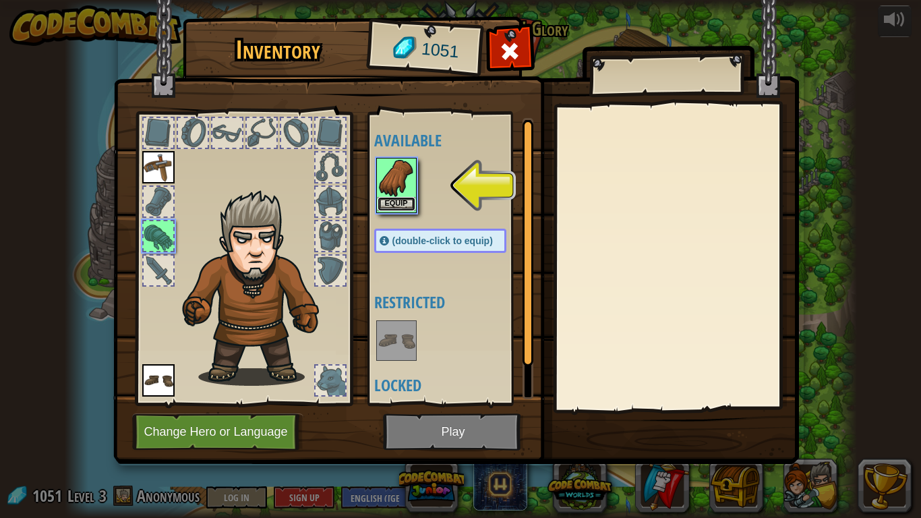
click at [399, 200] on button "Equip" at bounding box center [397, 204] width 38 height 14
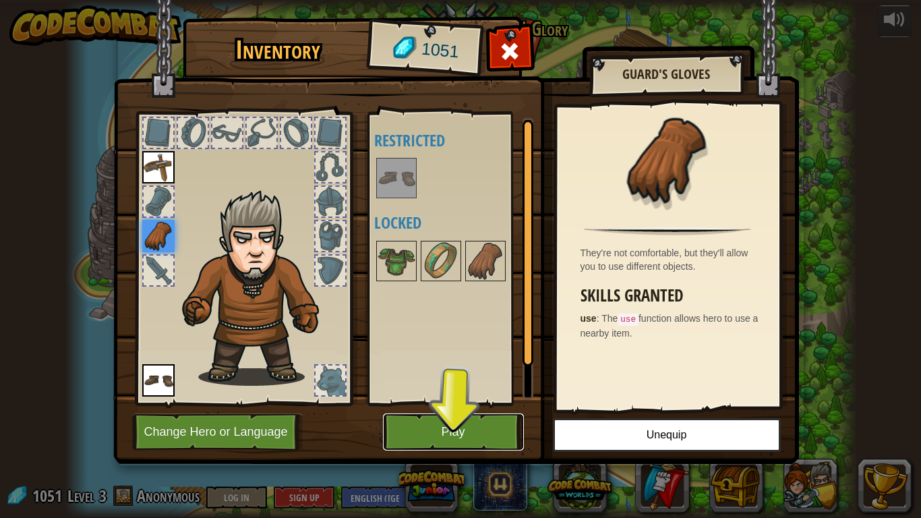
click at [455, 403] on button "Play" at bounding box center [453, 431] width 141 height 37
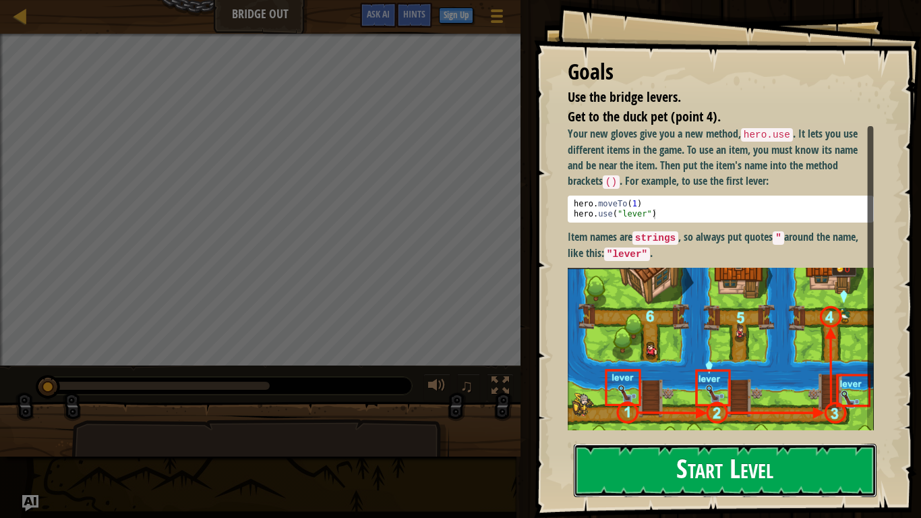
click at [619, 403] on button "Start Level" at bounding box center [725, 470] width 303 height 53
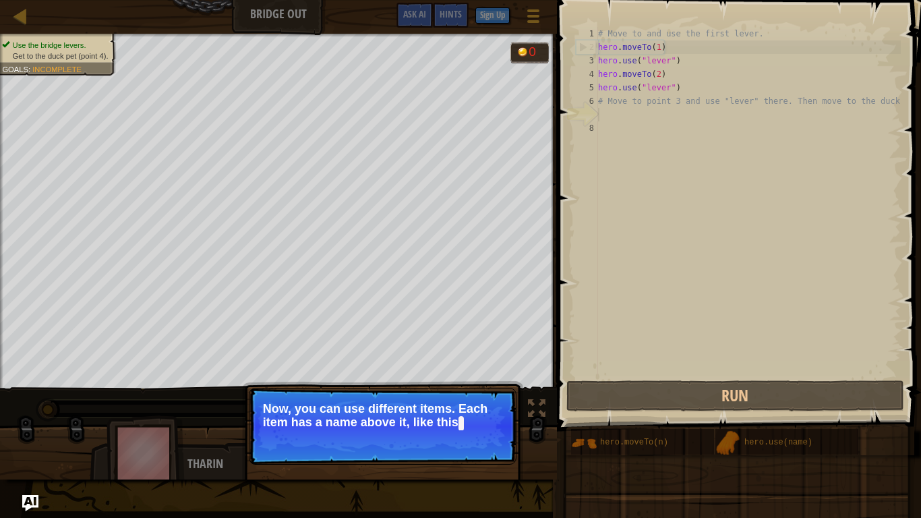
click at [433, 403] on p "Continue Now, you can use different items. Each item has a name above it, like …" at bounding box center [383, 426] width 268 height 77
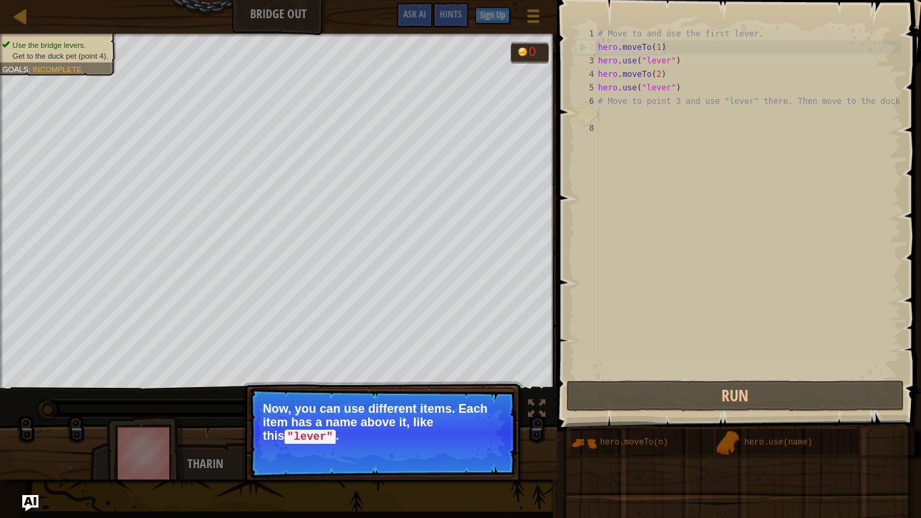
click at [443, 403] on div "Continue" at bounding box center [474, 455] width 63 height 18
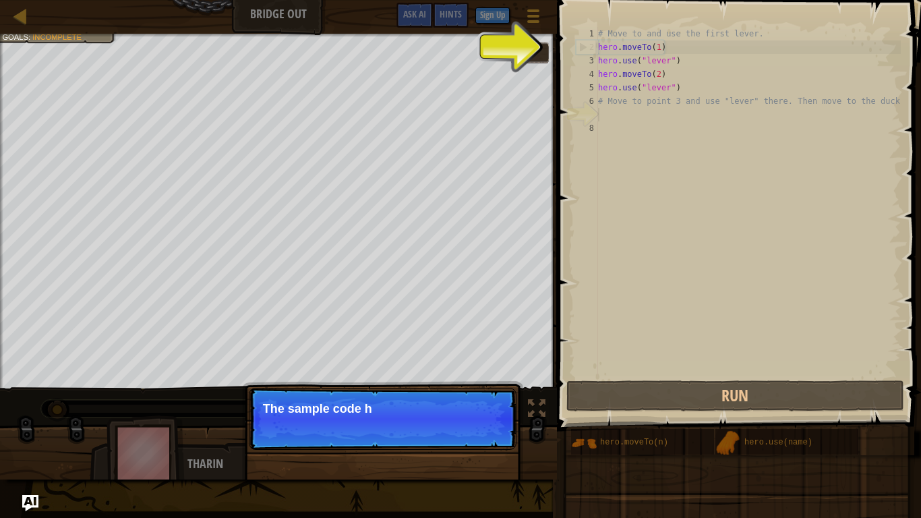
click at [434, 403] on p "Continue The sample code h" at bounding box center [383, 419] width 268 height 62
click at [438, 403] on p "Continue The sample code helps with the" at bounding box center [383, 419] width 268 height 62
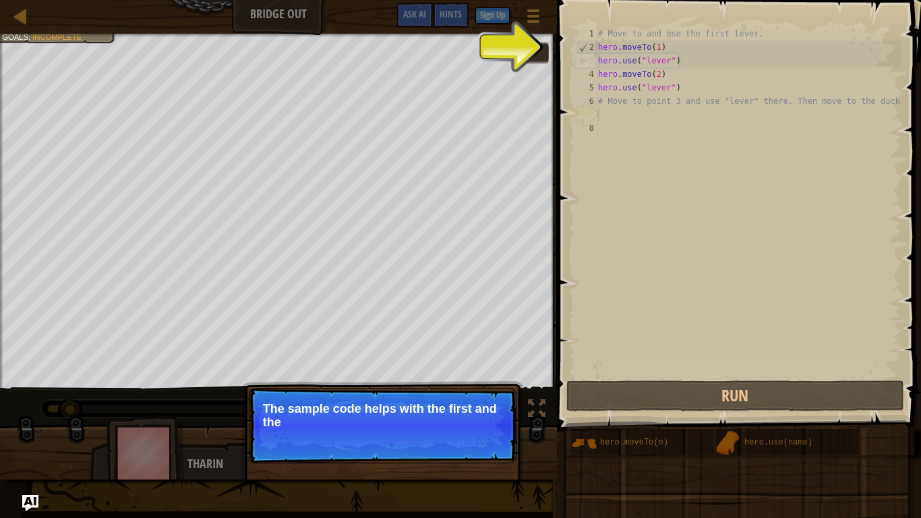
click at [430, 403] on p "Continue The sample code helps with the first and the" at bounding box center [383, 426] width 268 height 76
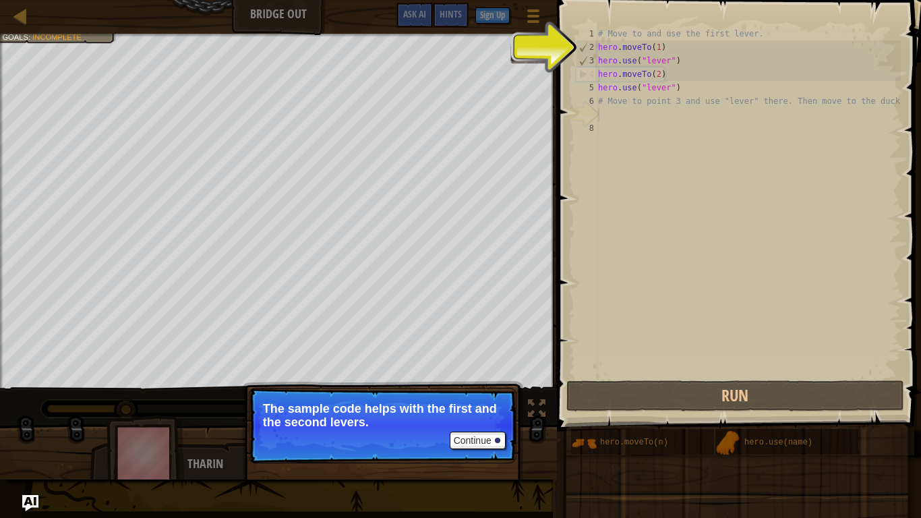
click at [420, 403] on p "Continue The sample code helps with the first and the second levers." at bounding box center [383, 426] width 268 height 76
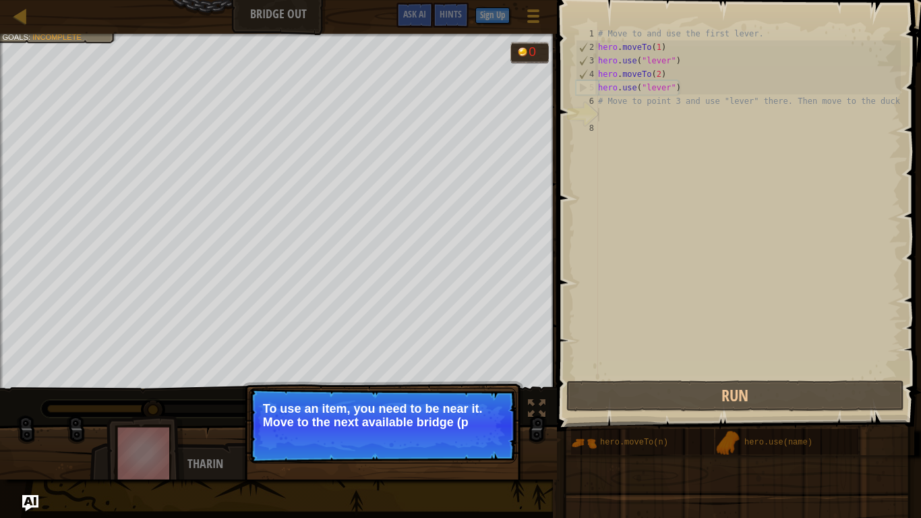
click at [428, 403] on p "Continue To use an item, you need to be near it. Move to the next available bri…" at bounding box center [383, 426] width 268 height 76
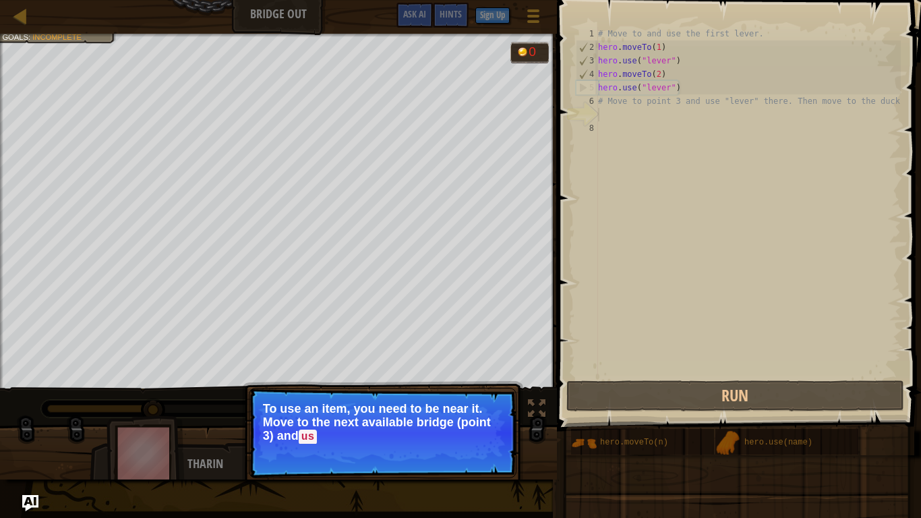
click at [434, 403] on p "To use an item, you need to be near it. Move to the next available bridge (poin…" at bounding box center [382, 423] width 239 height 42
click at [446, 386] on div "Continue To use an item, you need to be near it. Move to the next available bri…" at bounding box center [382, 481] width 281 height 200
click at [471, 403] on button "Continue" at bounding box center [478, 455] width 56 height 18
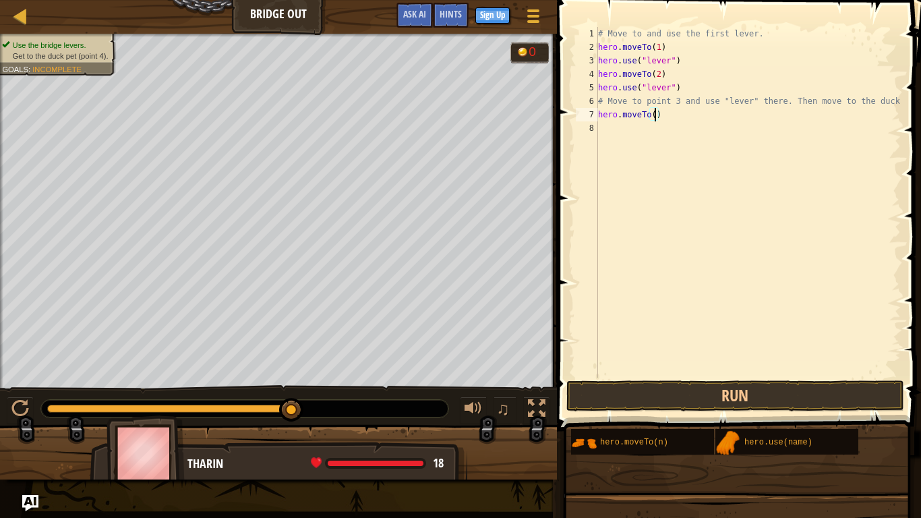
type textarea "hero.moveTo(3)"
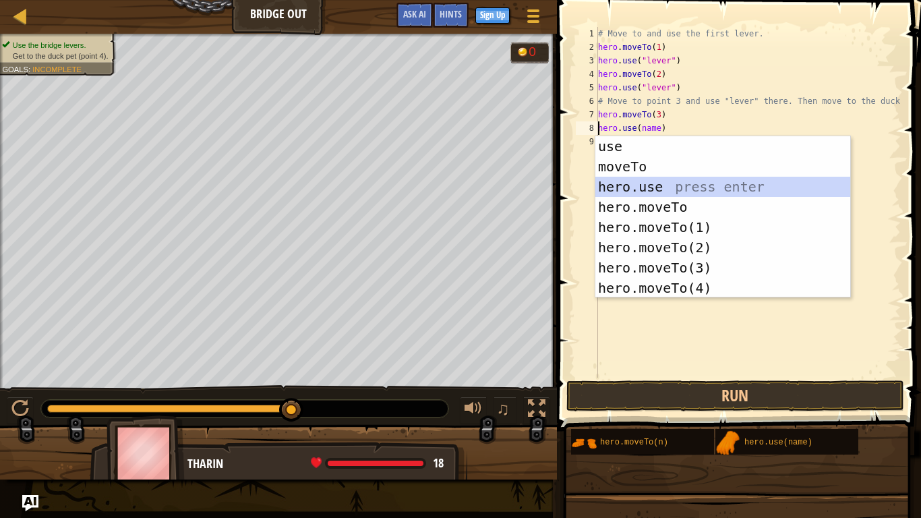
click at [675, 184] on div "use press enter moveTo press enter hero.use press enter hero.moveTo press enter…" at bounding box center [723, 237] width 255 height 202
type textarea "hero.use("lever").use(name)"
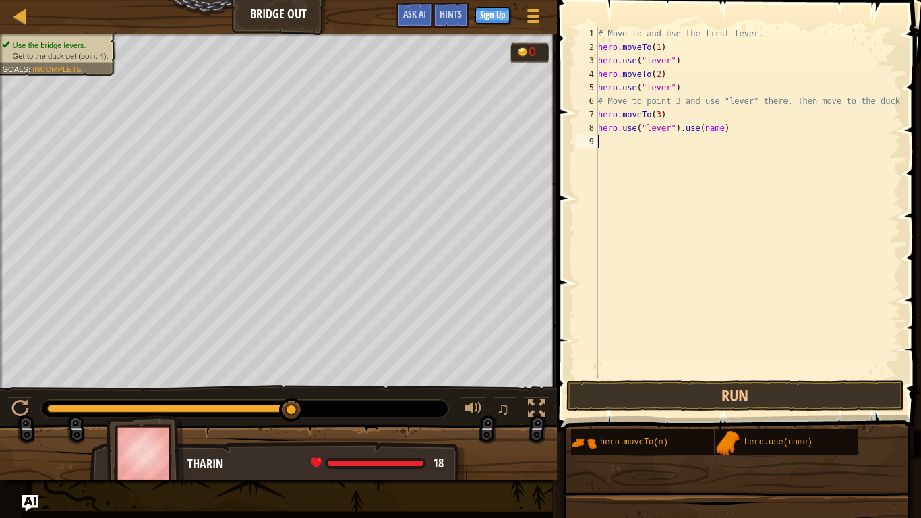
click at [714, 164] on div "# Move to and use the first lever. hero . moveTo ( 1 ) hero . use ( "lever" ) h…" at bounding box center [749, 216] width 306 height 378
click at [727, 133] on div "# Move to and use the first lever. hero . moveTo ( 1 ) hero . use ( "lever" ) h…" at bounding box center [749, 216] width 306 height 378
type textarea "hero.use("lever")"
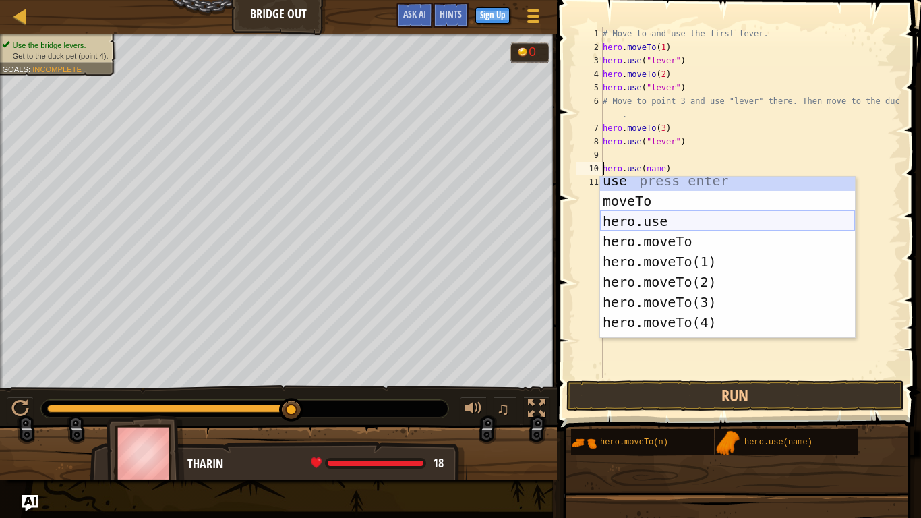
scroll to position [0, 0]
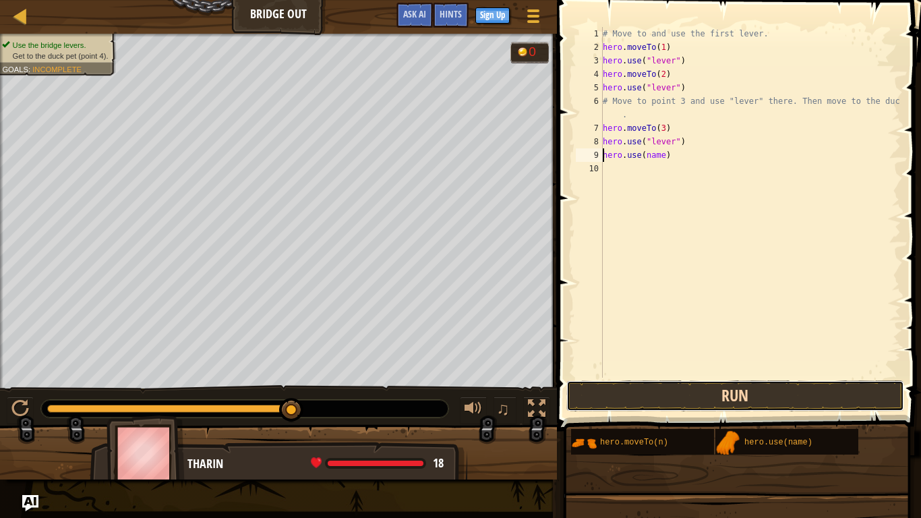
click at [812, 392] on button "Run" at bounding box center [736, 395] width 338 height 31
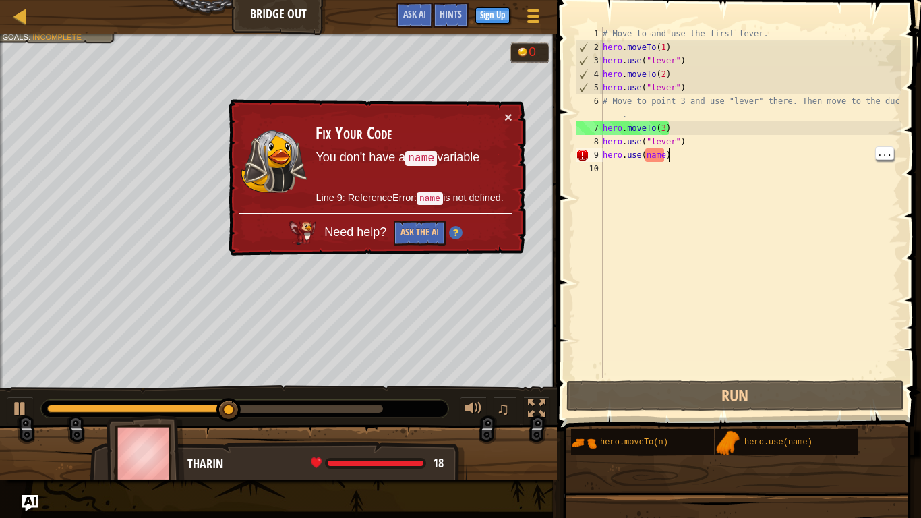
click at [668, 153] on div "# Move to and use the first lever. hero . moveTo ( 1 ) hero . use ( "lever" ) h…" at bounding box center [750, 216] width 301 height 378
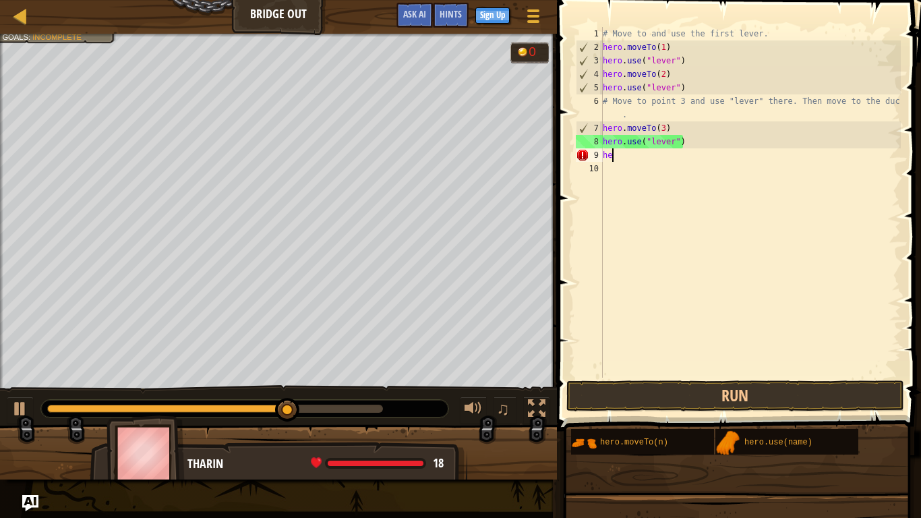
type textarea "h"
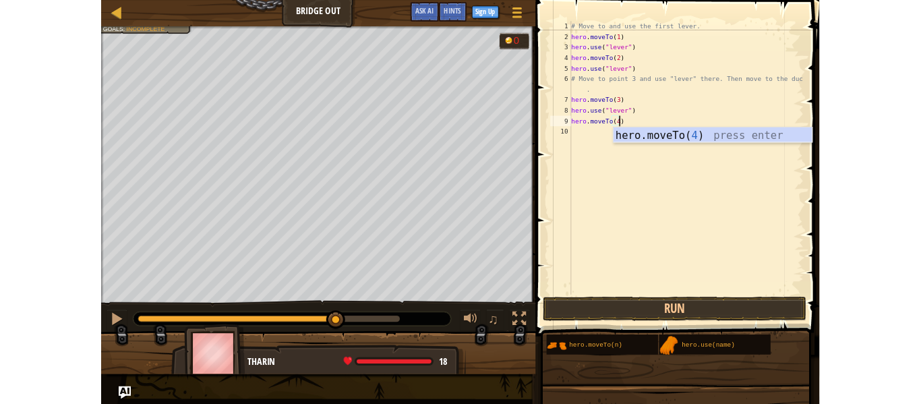
scroll to position [6, 9]
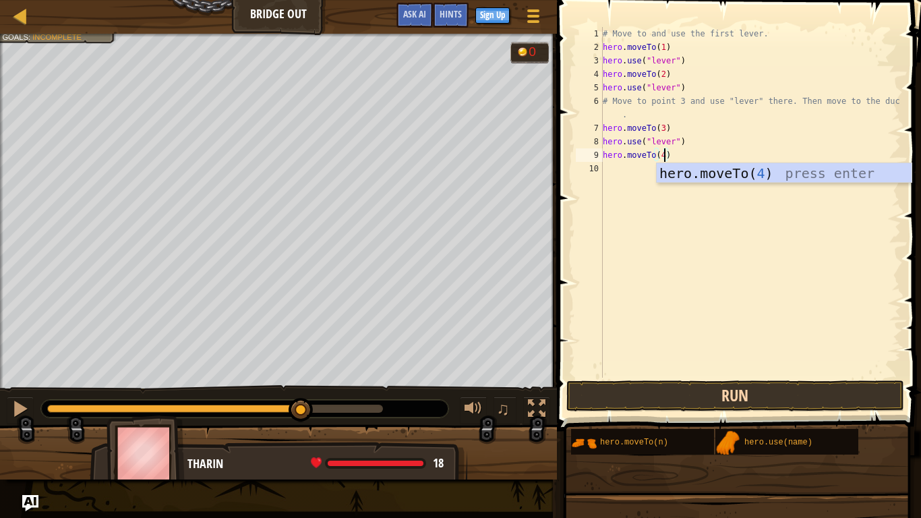
type textarea "hero.moveTo(4)"
click at [843, 382] on button "Run" at bounding box center [736, 395] width 338 height 31
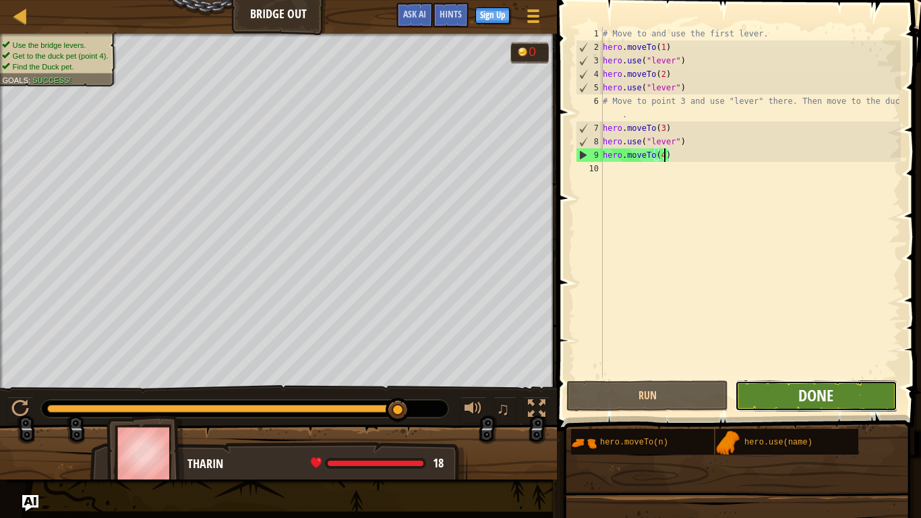
click at [834, 398] on span "Done" at bounding box center [816, 395] width 35 height 22
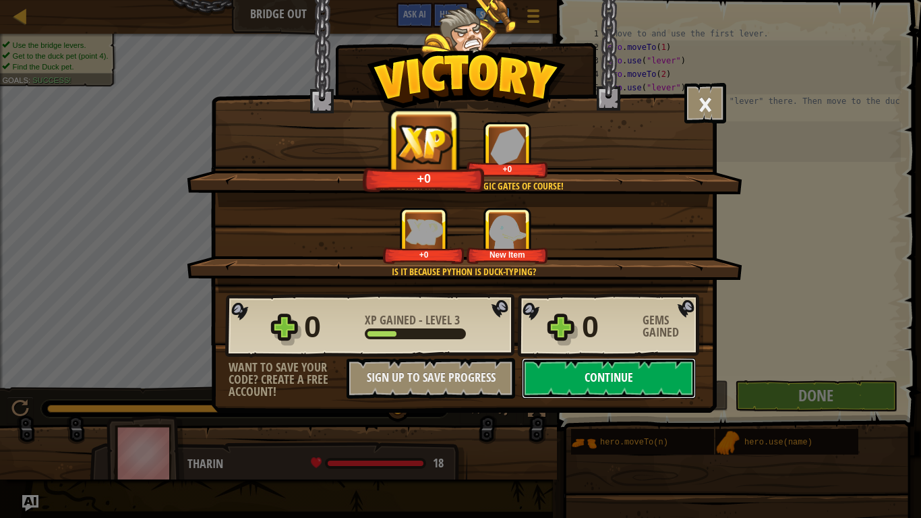
click at [591, 382] on button "Continue" at bounding box center [609, 378] width 174 height 40
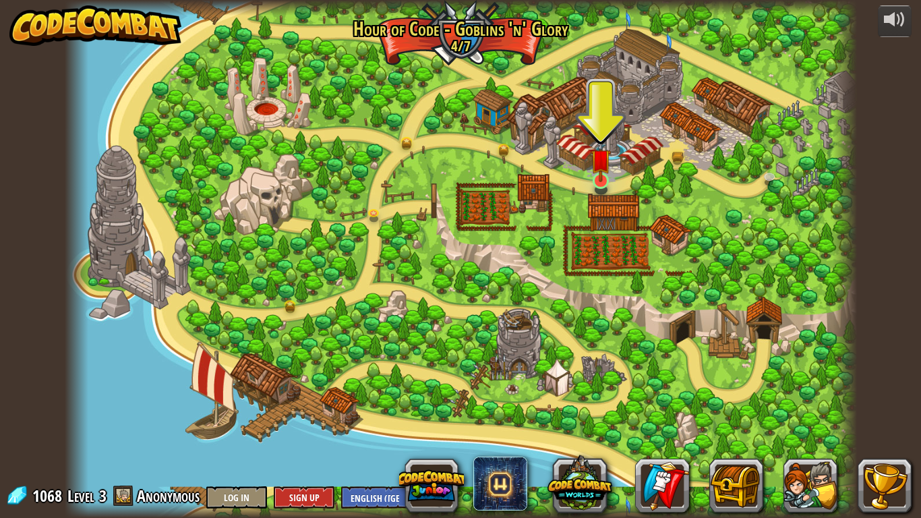
click at [600, 175] on img at bounding box center [601, 159] width 20 height 46
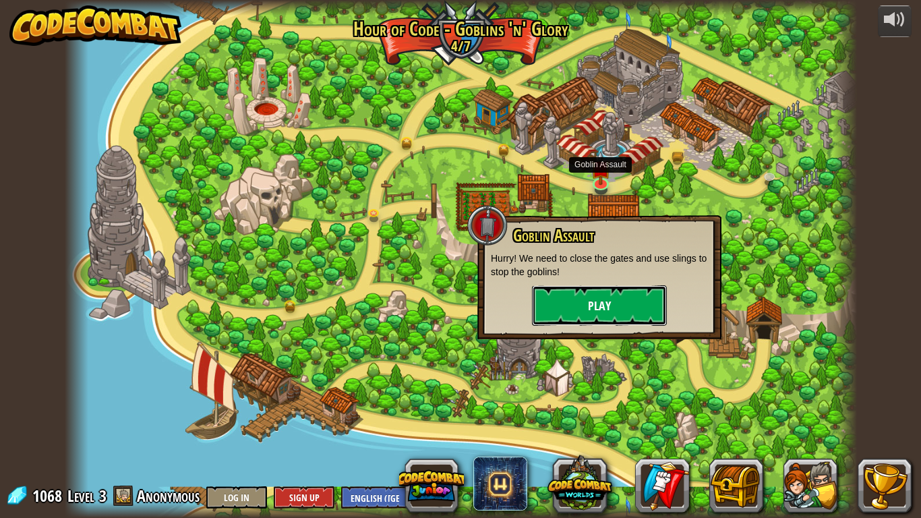
click at [603, 304] on button "Play" at bounding box center [599, 305] width 135 height 40
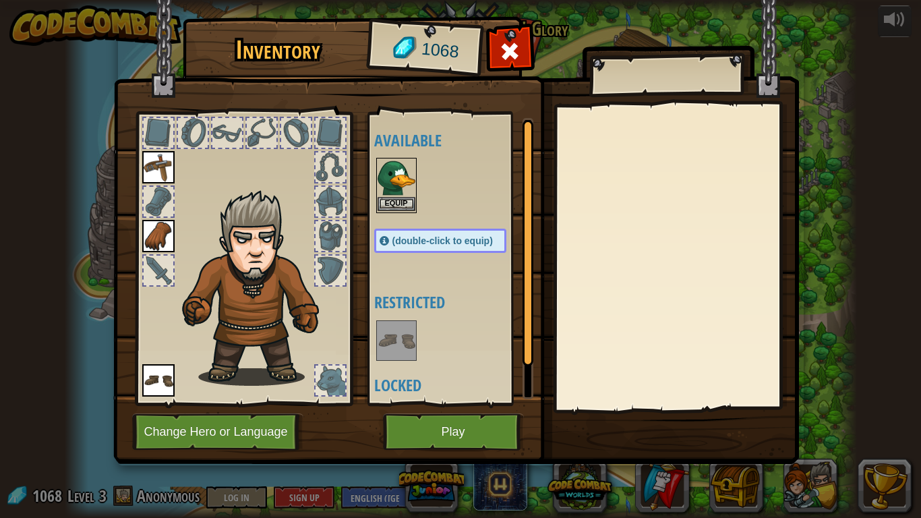
click at [401, 190] on img at bounding box center [397, 178] width 38 height 38
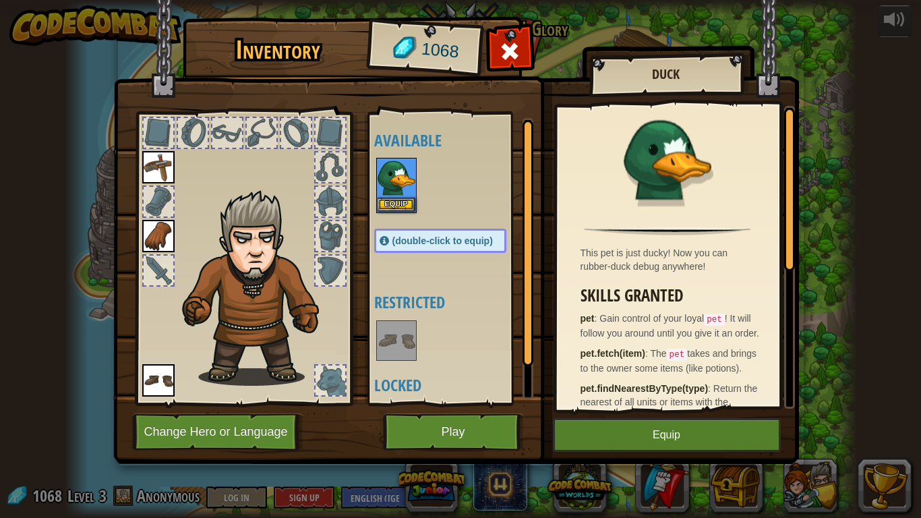
click at [326, 383] on div at bounding box center [331, 381] width 30 height 30
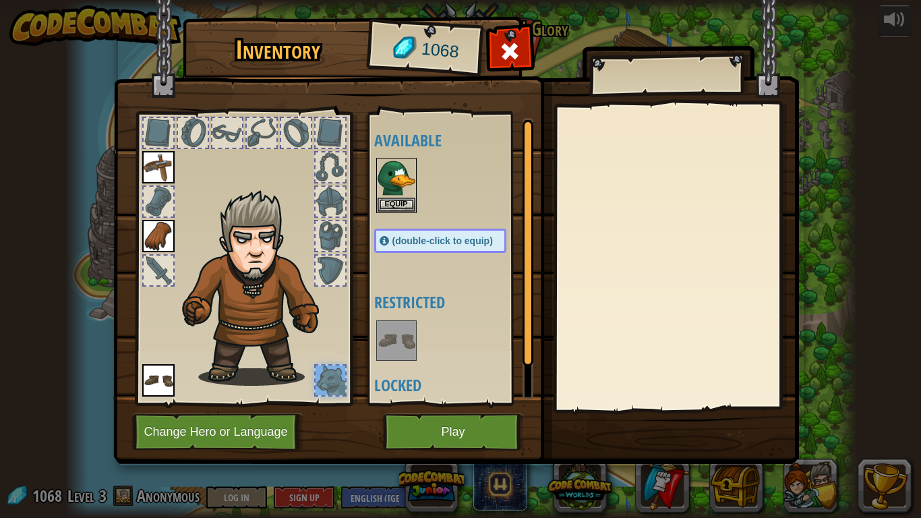
click at [328, 268] on div at bounding box center [331, 271] width 30 height 30
click at [324, 247] on div at bounding box center [331, 236] width 30 height 30
click at [398, 191] on img at bounding box center [397, 178] width 38 height 38
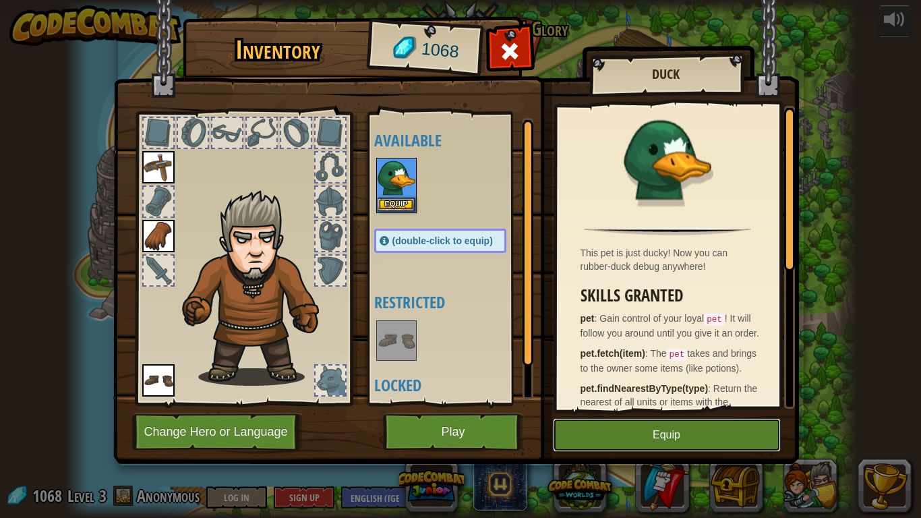
click at [694, 403] on button "Equip" at bounding box center [667, 435] width 228 height 34
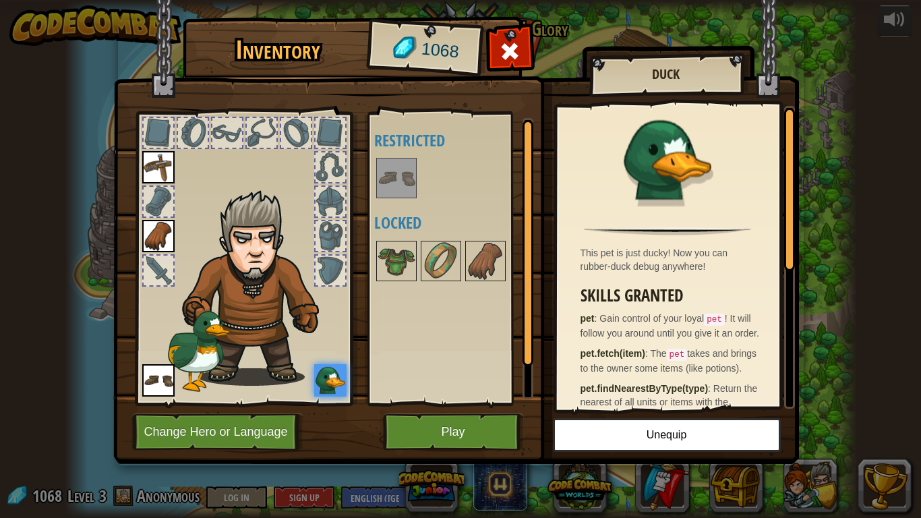
click at [921, 403] on div "Inventory 1068 Available Equip Equip Equip (double-click to equip) Restricted L…" at bounding box center [460, 259] width 921 height 518
click at [517, 56] on span at bounding box center [510, 51] width 22 height 22
